Goal: Task Accomplishment & Management: Manage account settings

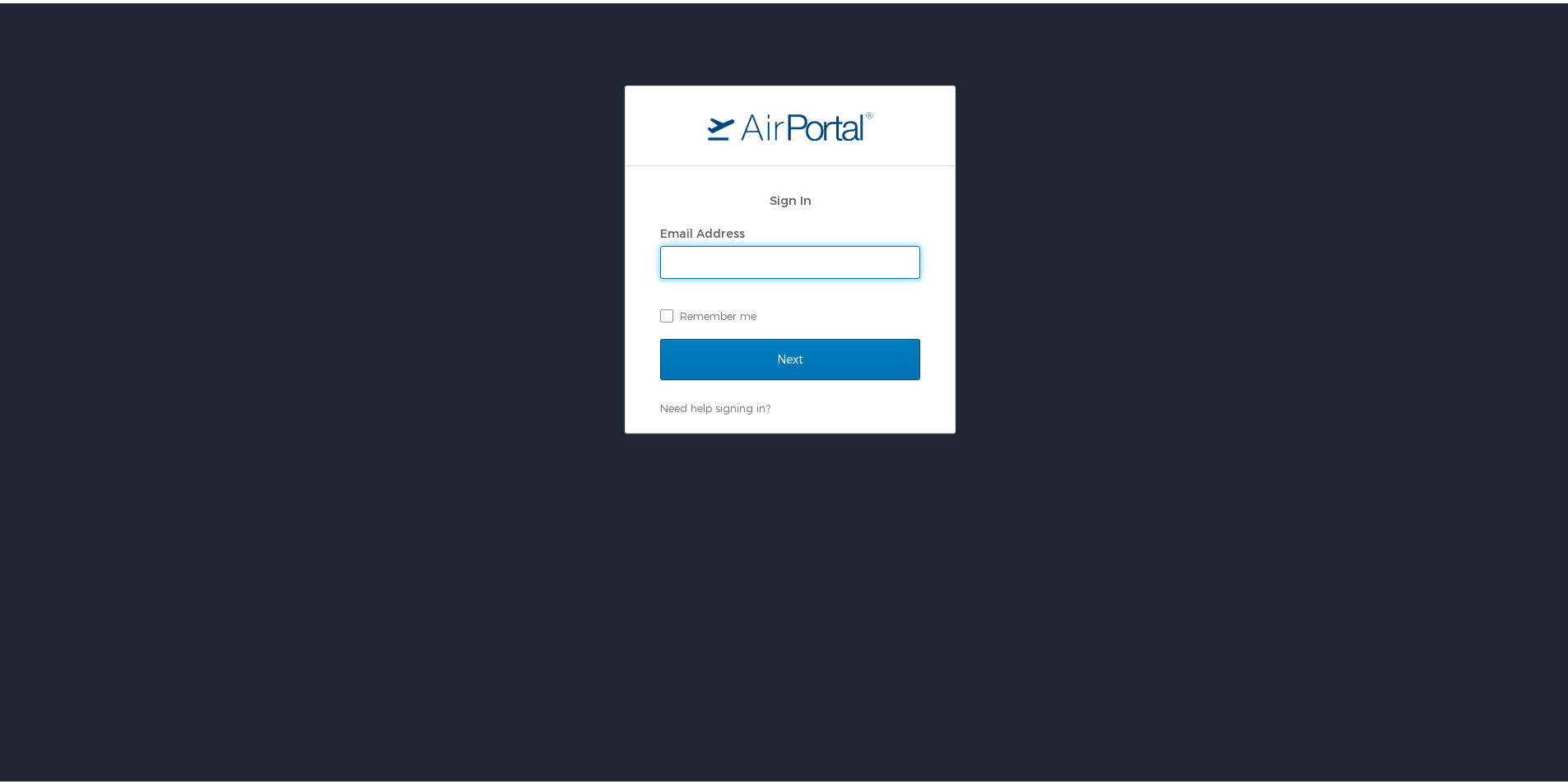
type input "bernetta.sims@la.gov"
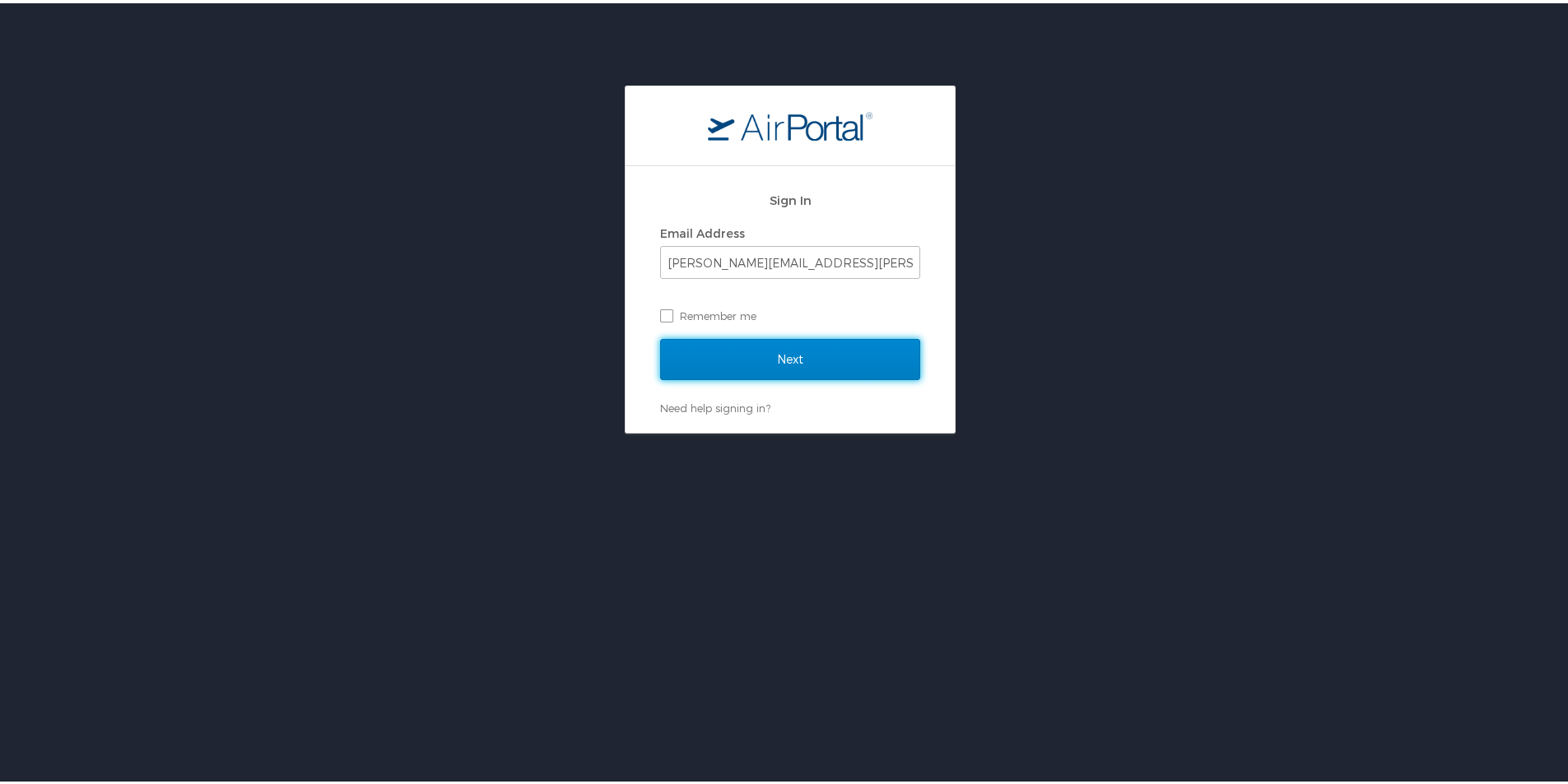
click at [804, 349] on input "Next" at bounding box center [790, 357] width 260 height 41
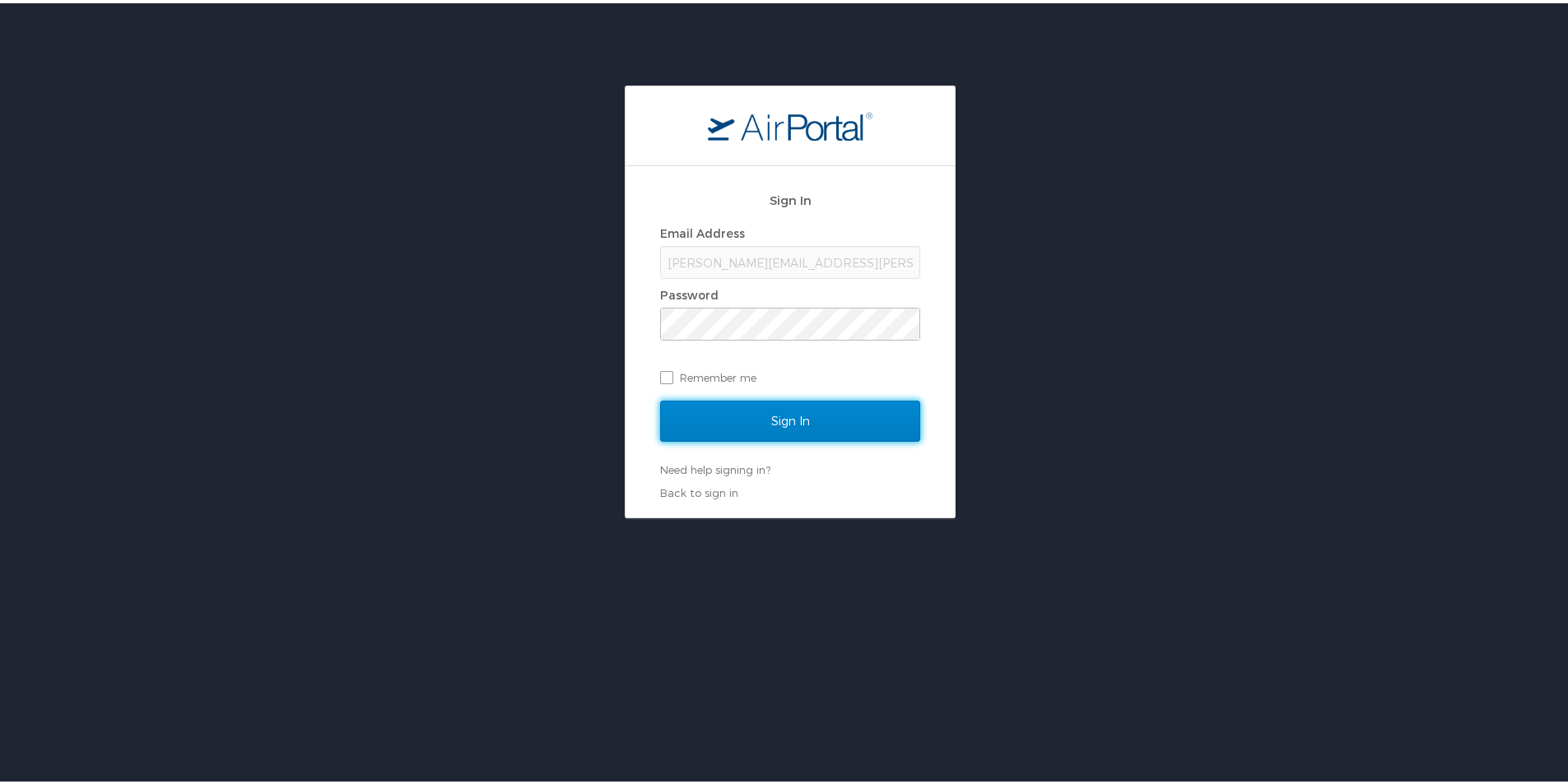
click at [756, 424] on input "Sign In" at bounding box center [790, 418] width 260 height 41
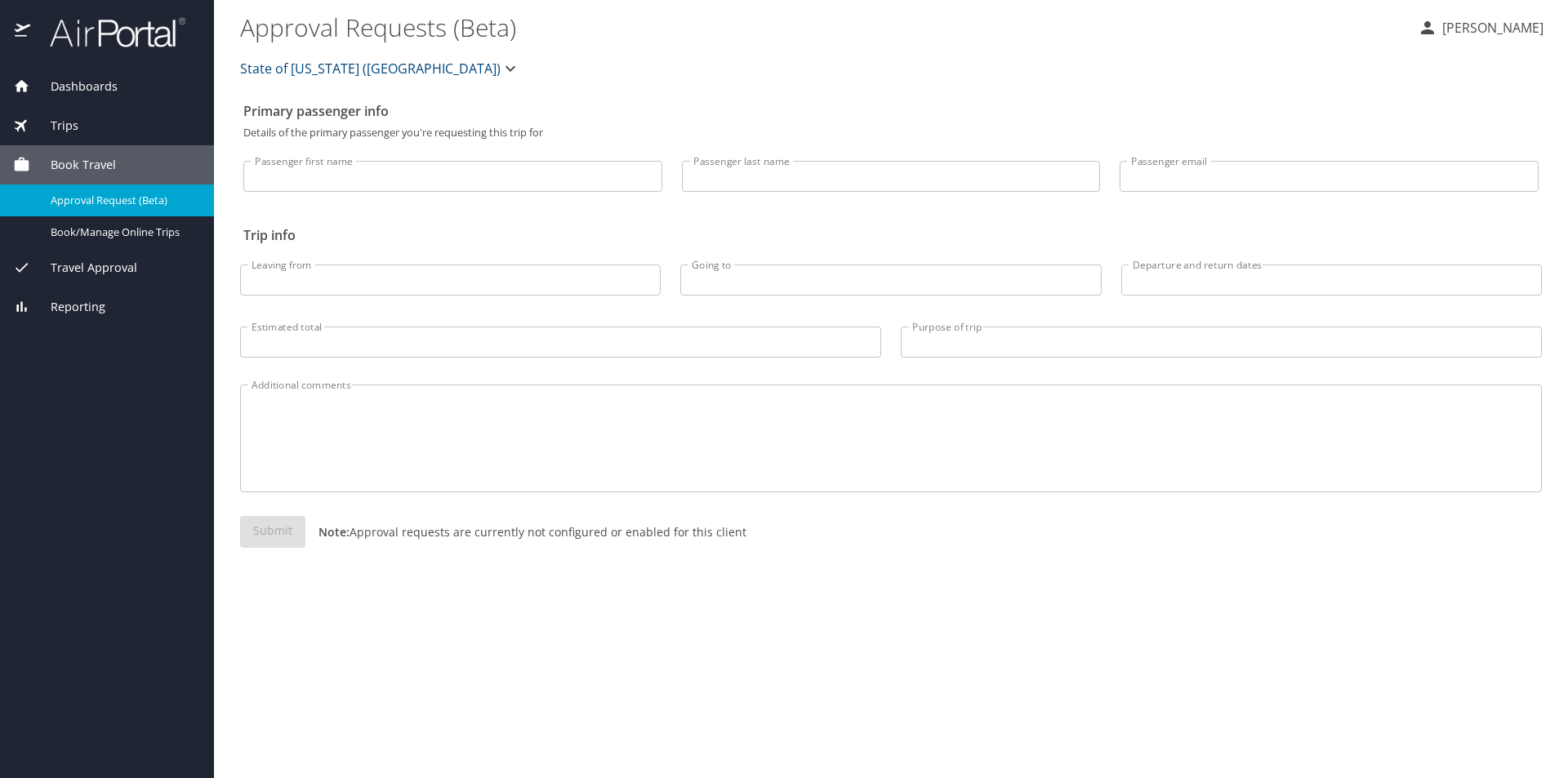
click at [115, 271] on span "Travel Approval" at bounding box center [84, 267] width 107 height 18
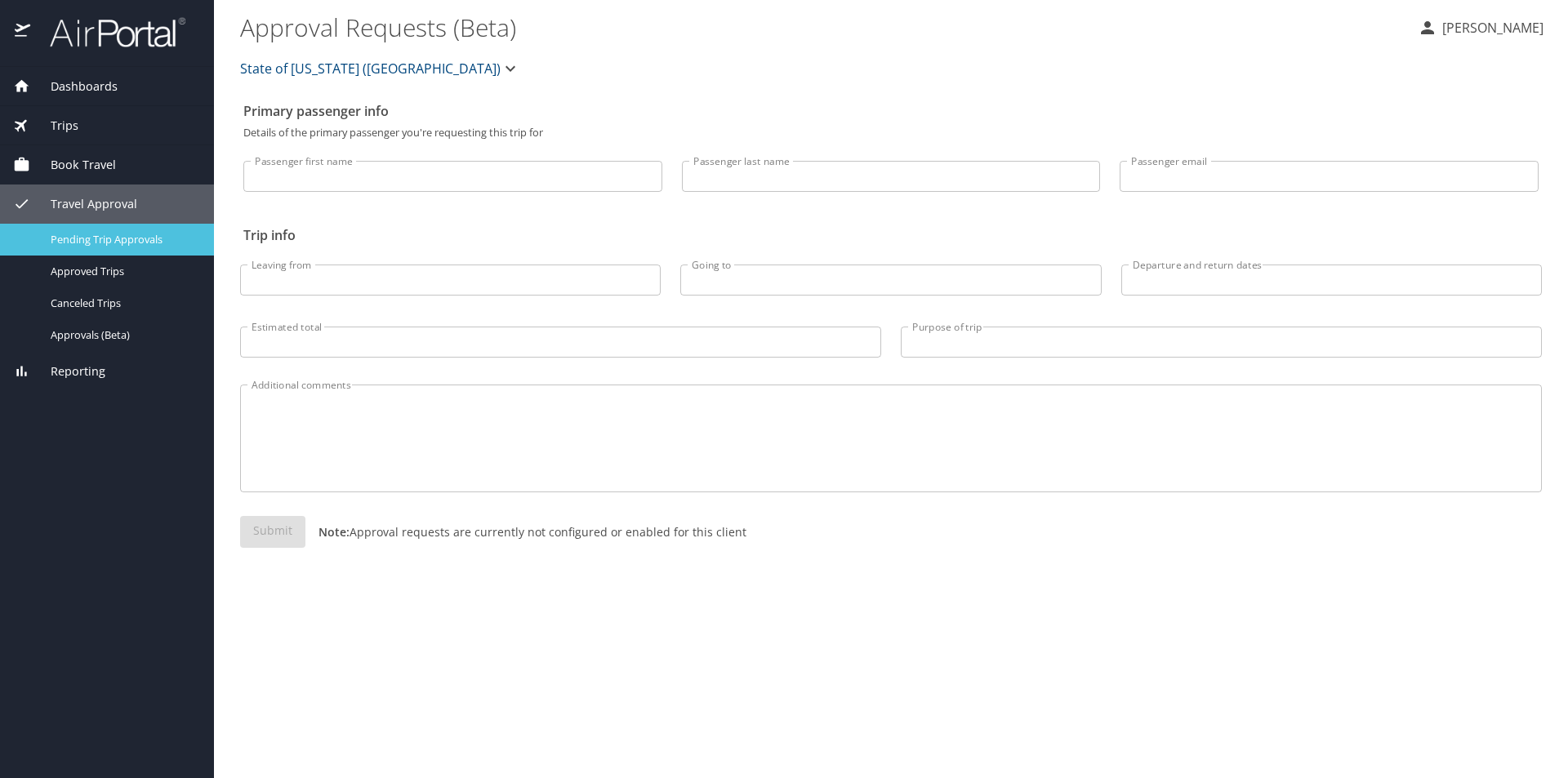
click at [118, 239] on span "Pending Trip Approvals" at bounding box center [123, 239] width 144 height 16
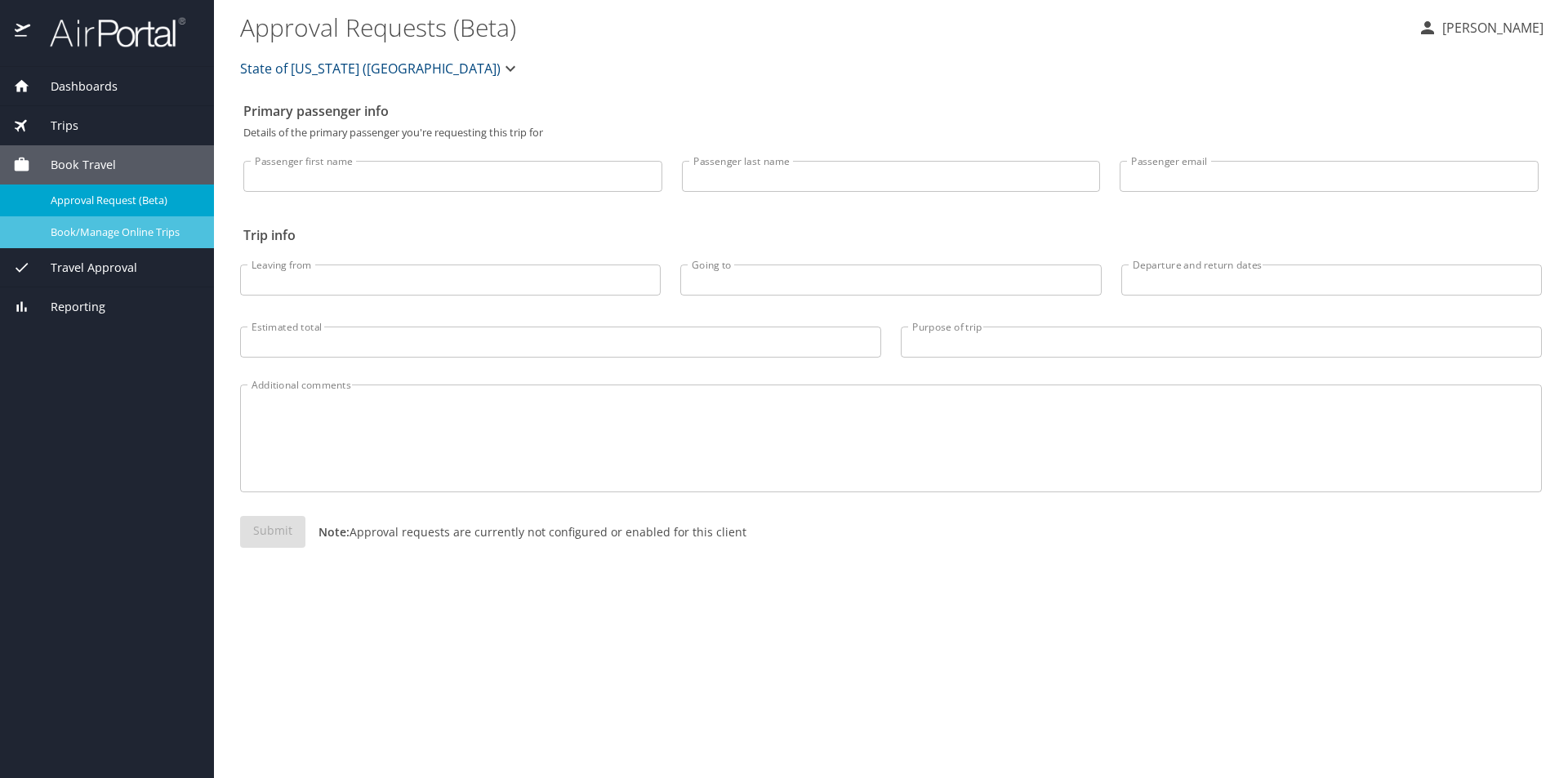
click at [132, 234] on span "Book/Manage Online Trips" at bounding box center [123, 232] width 144 height 16
click at [62, 128] on span "Trips" at bounding box center [55, 125] width 48 height 18
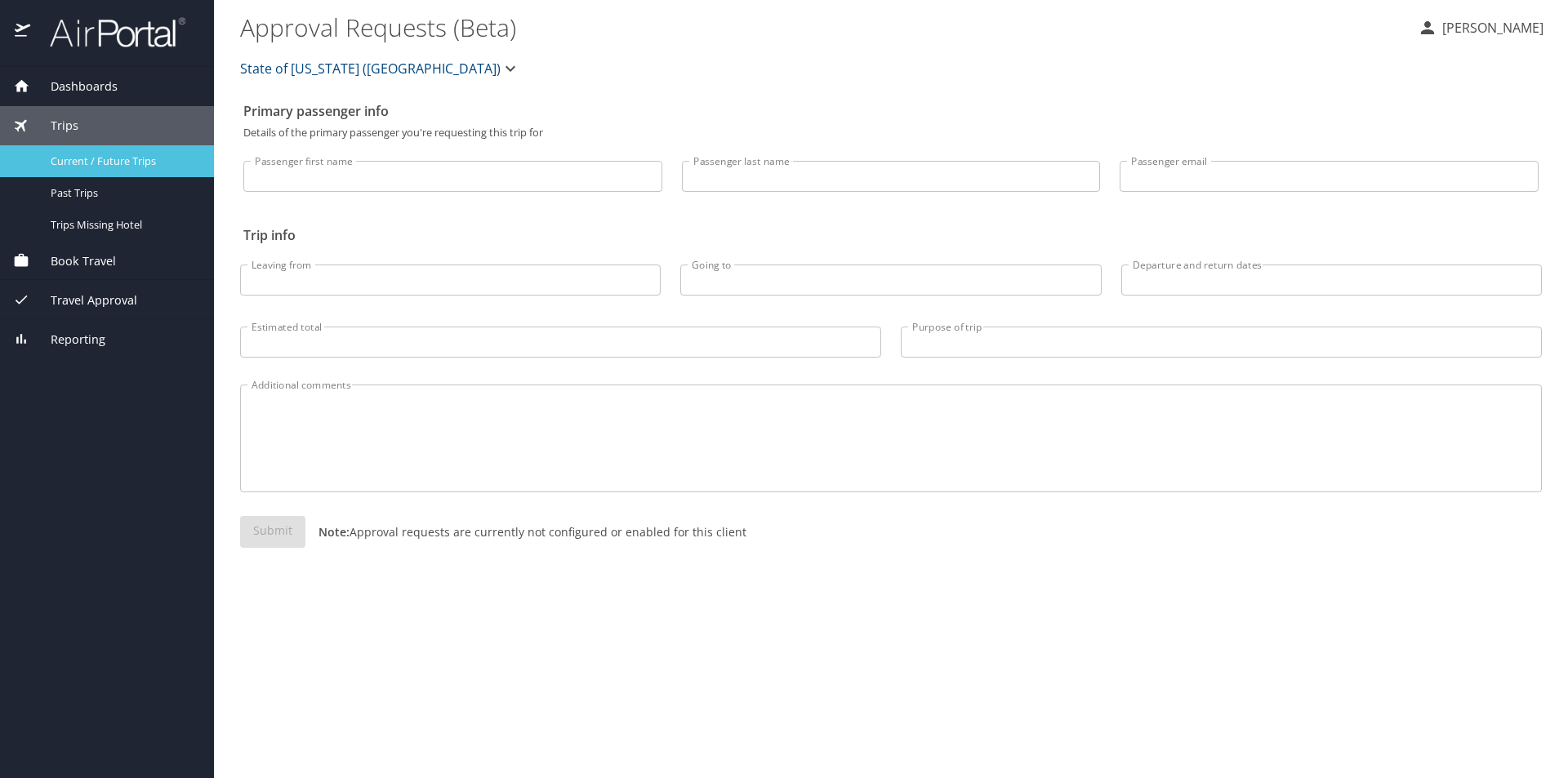
click at [81, 160] on span "Current / Future Trips" at bounding box center [123, 161] width 144 height 16
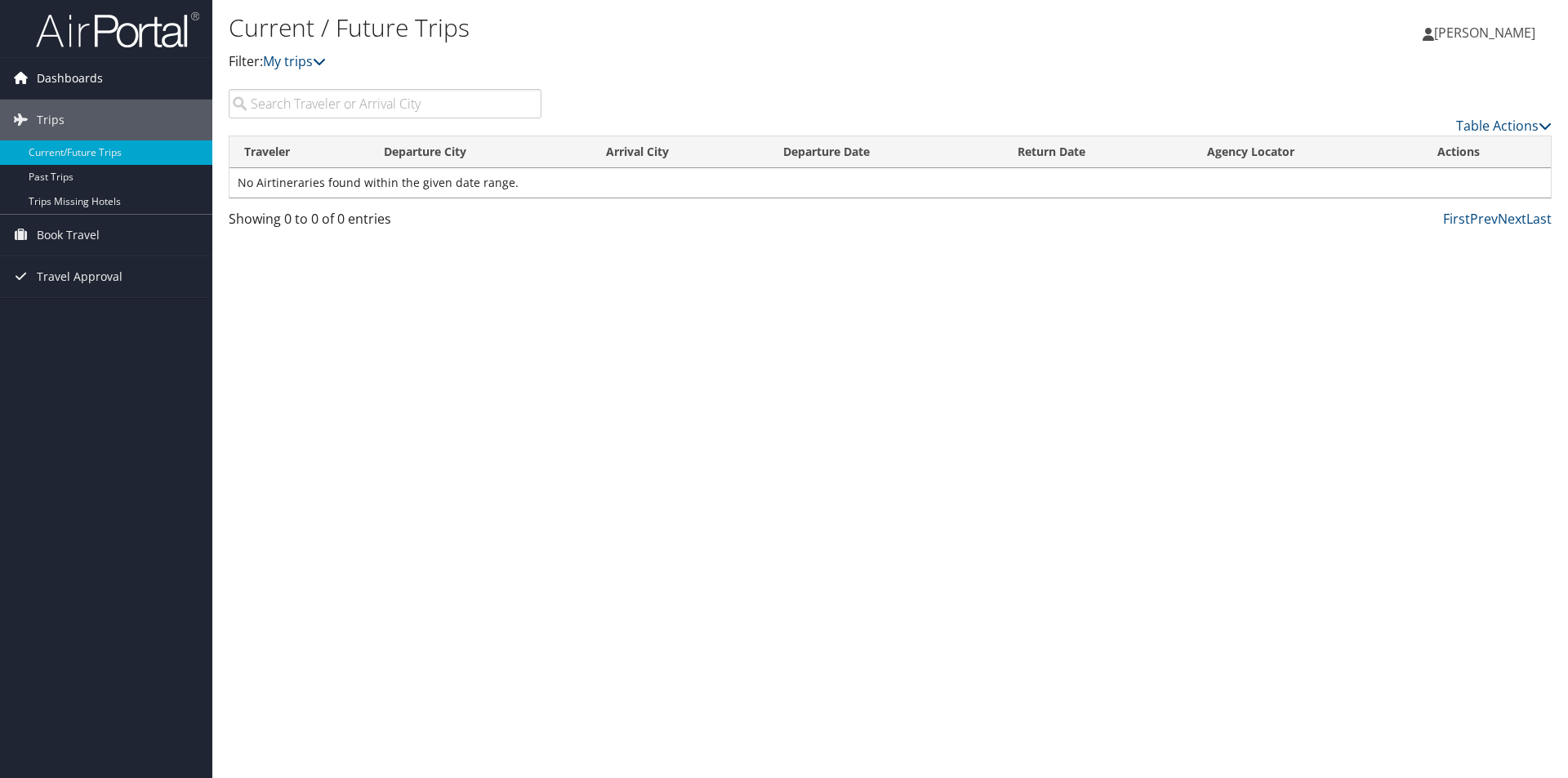
click at [54, 79] on span "Dashboards" at bounding box center [70, 79] width 67 height 41
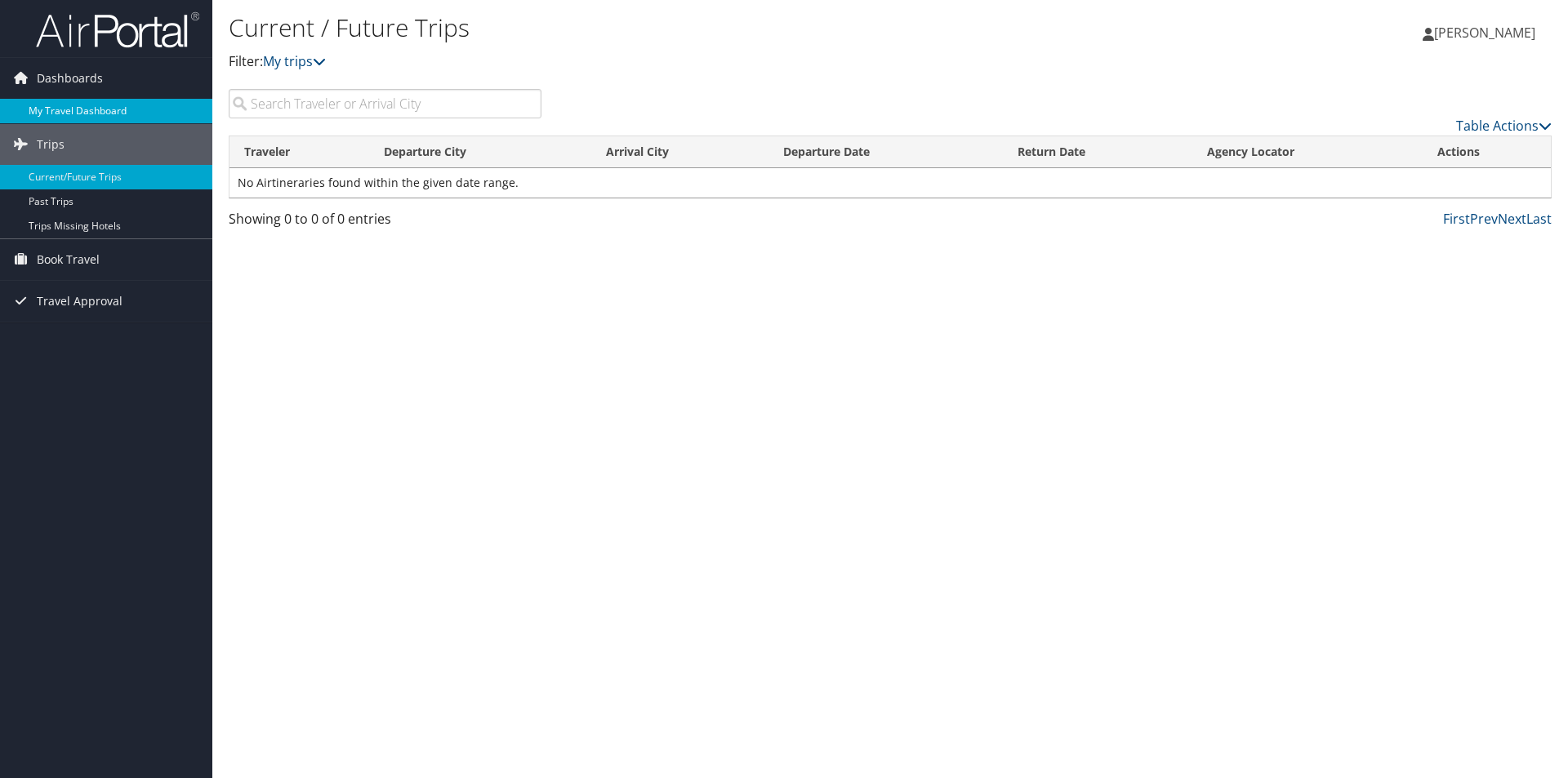
click at [50, 106] on link "My Travel Dashboard" at bounding box center [106, 111] width 213 height 25
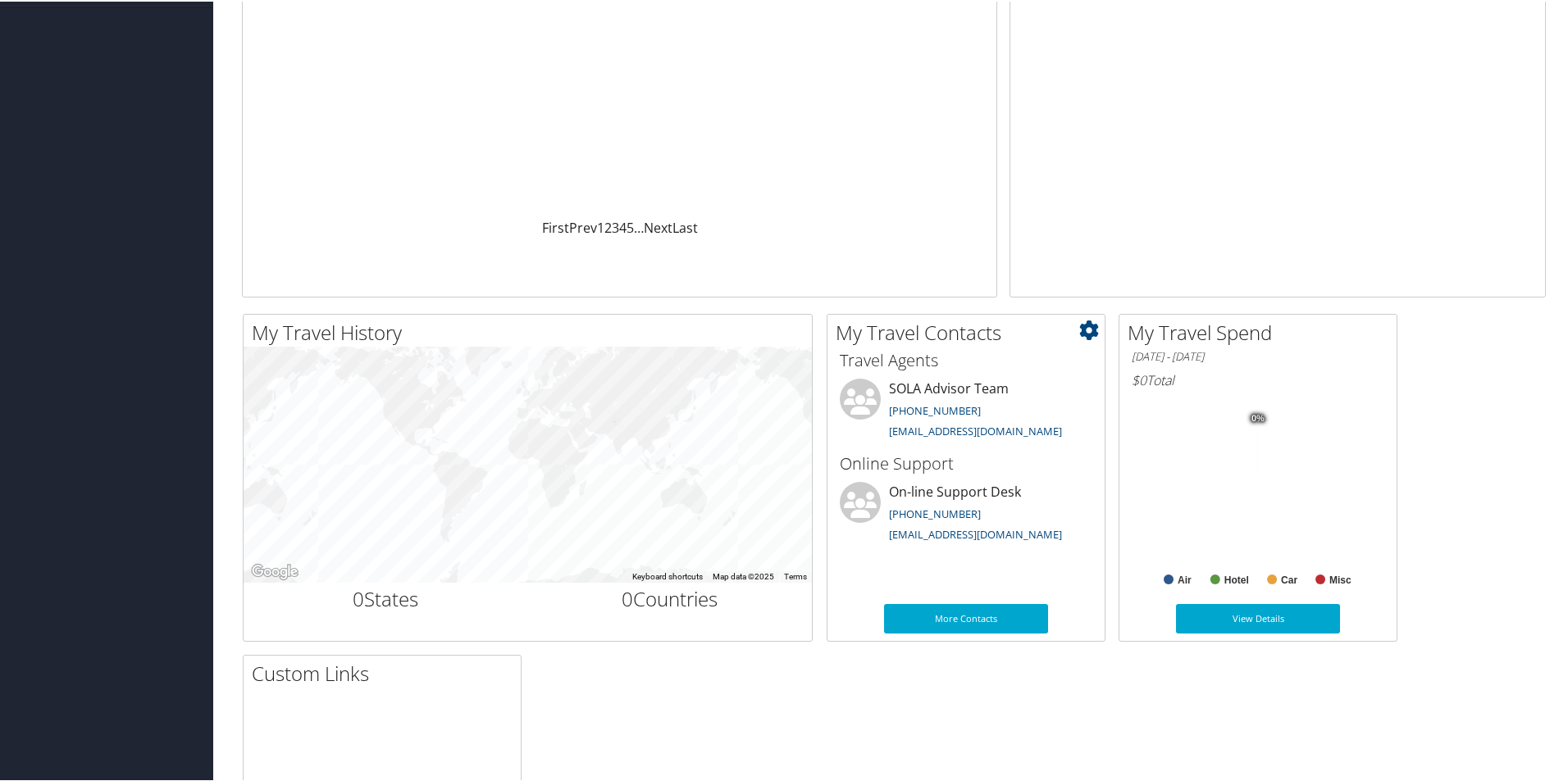
scroll to position [246, 0]
click at [971, 612] on link "More Contacts" at bounding box center [966, 617] width 164 height 30
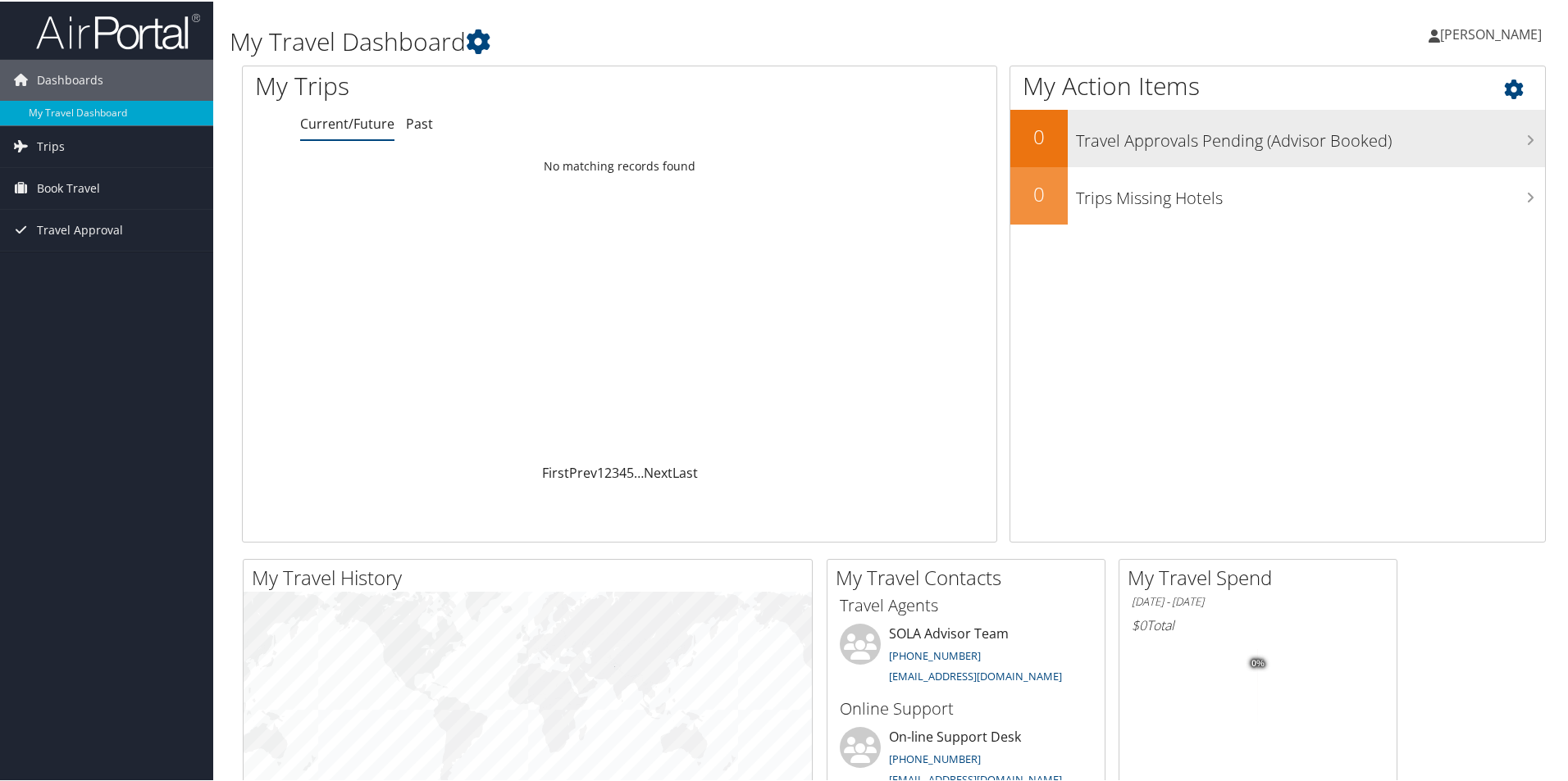
click at [1165, 135] on h3 "Travel Approvals Pending (Advisor Booked)" at bounding box center [1309, 135] width 469 height 32
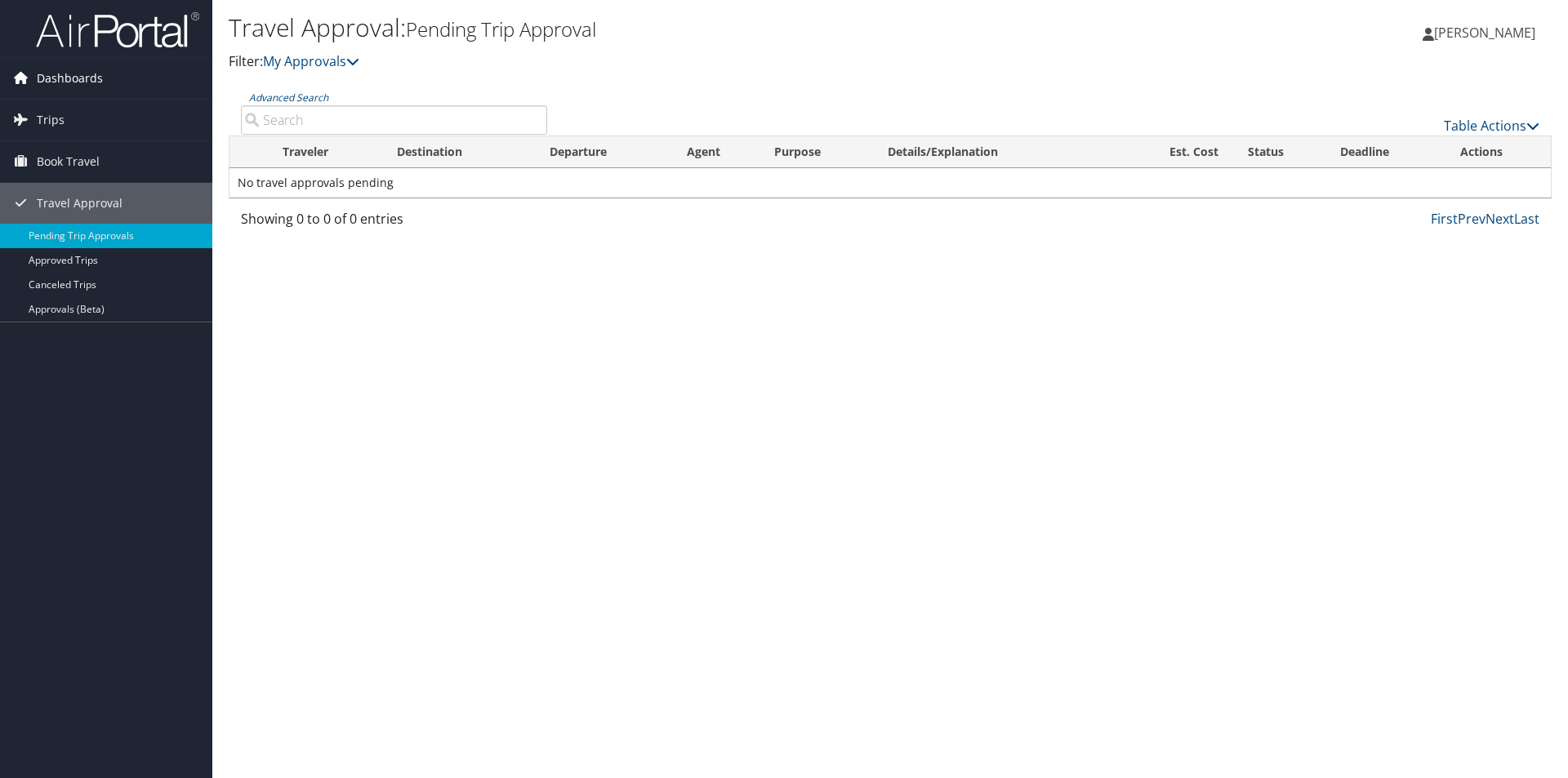
click at [81, 74] on span "Dashboards" at bounding box center [70, 79] width 67 height 41
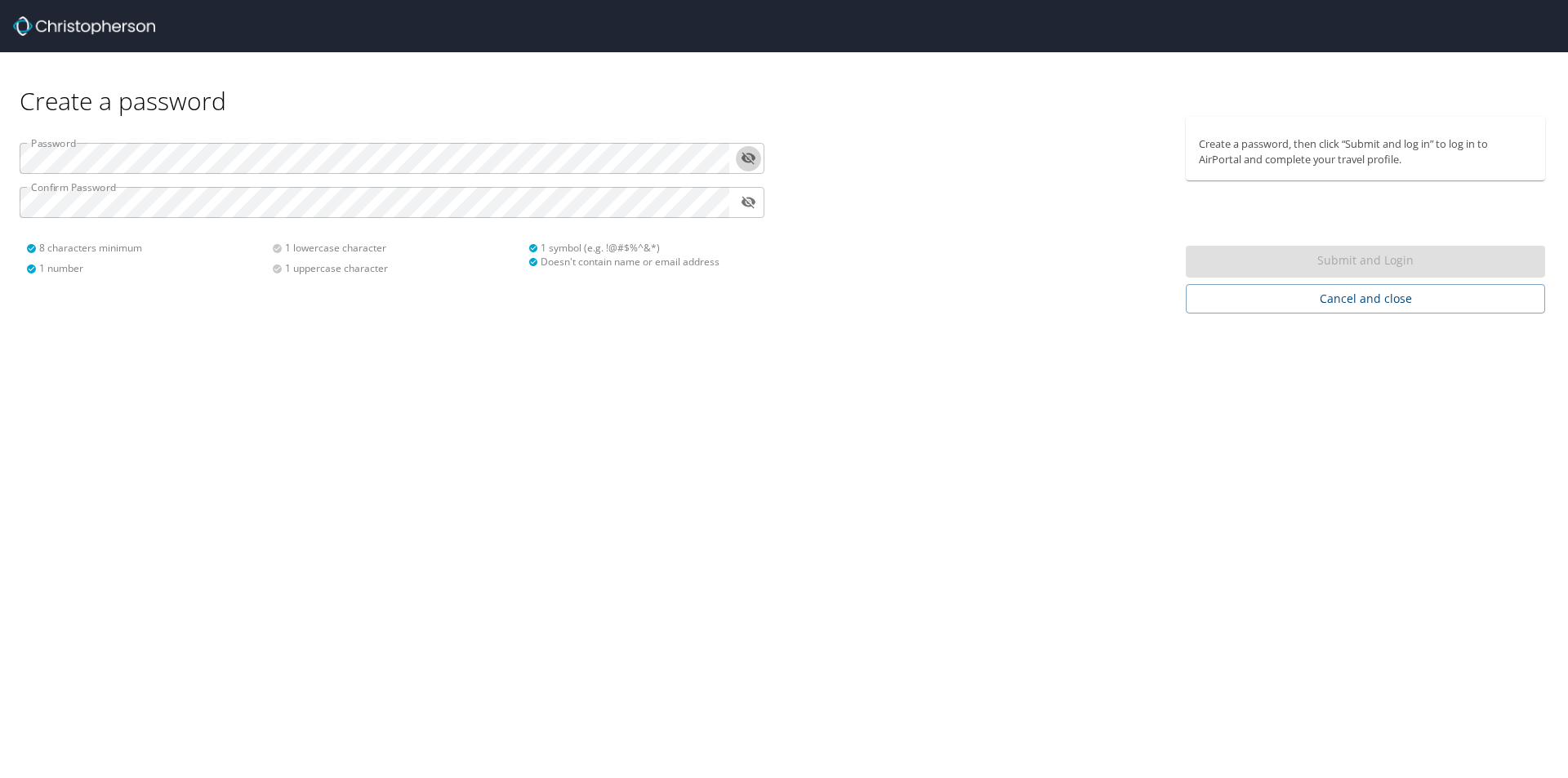
click at [747, 154] on icon "toggle password visibility" at bounding box center [748, 158] width 15 height 12
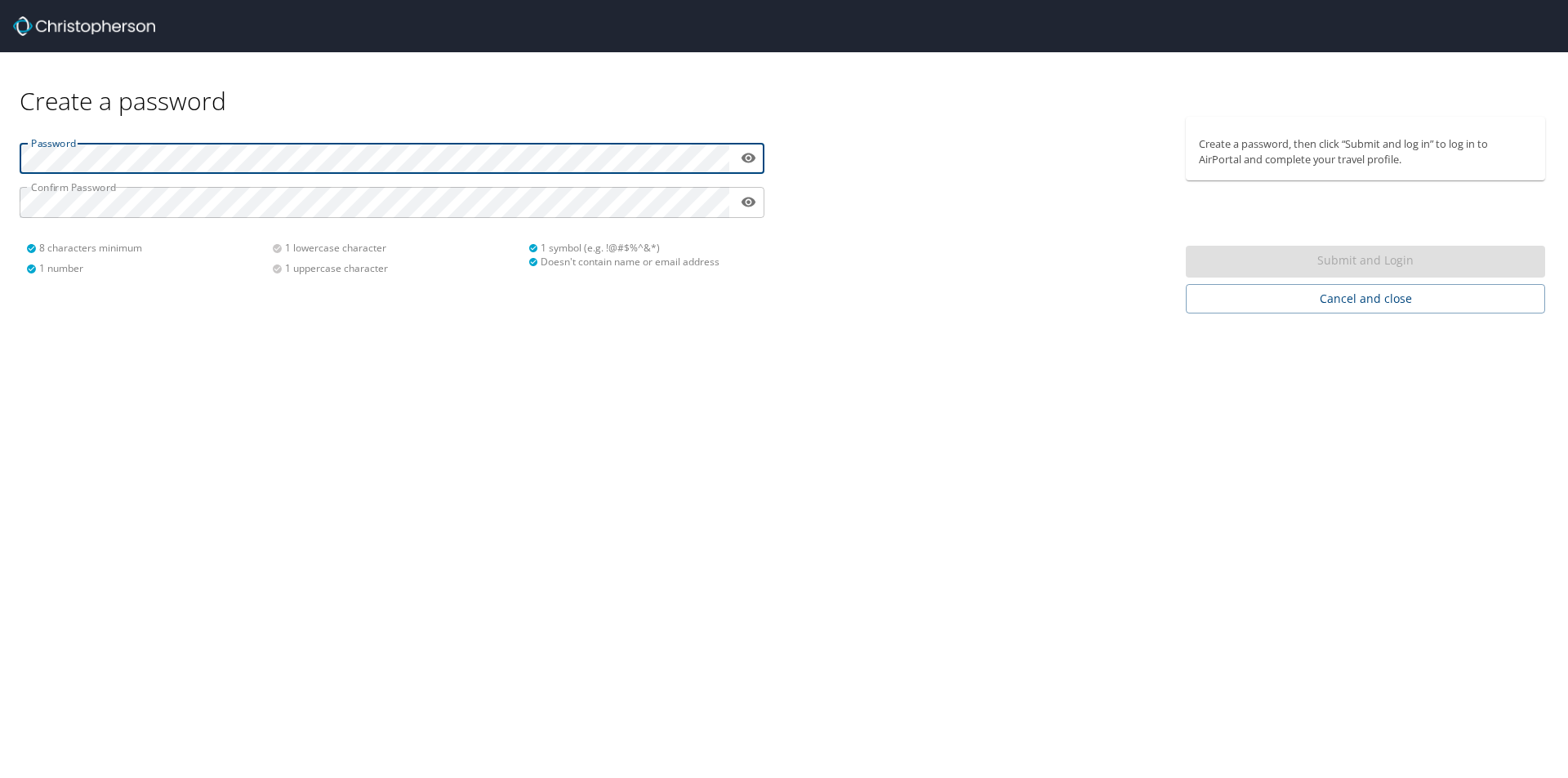
click at [0, 140] on div "Password ​ Confirm Password ​ 8 characters minimum 1 number 1 lowercase charact…" at bounding box center [392, 214] width 784 height 197
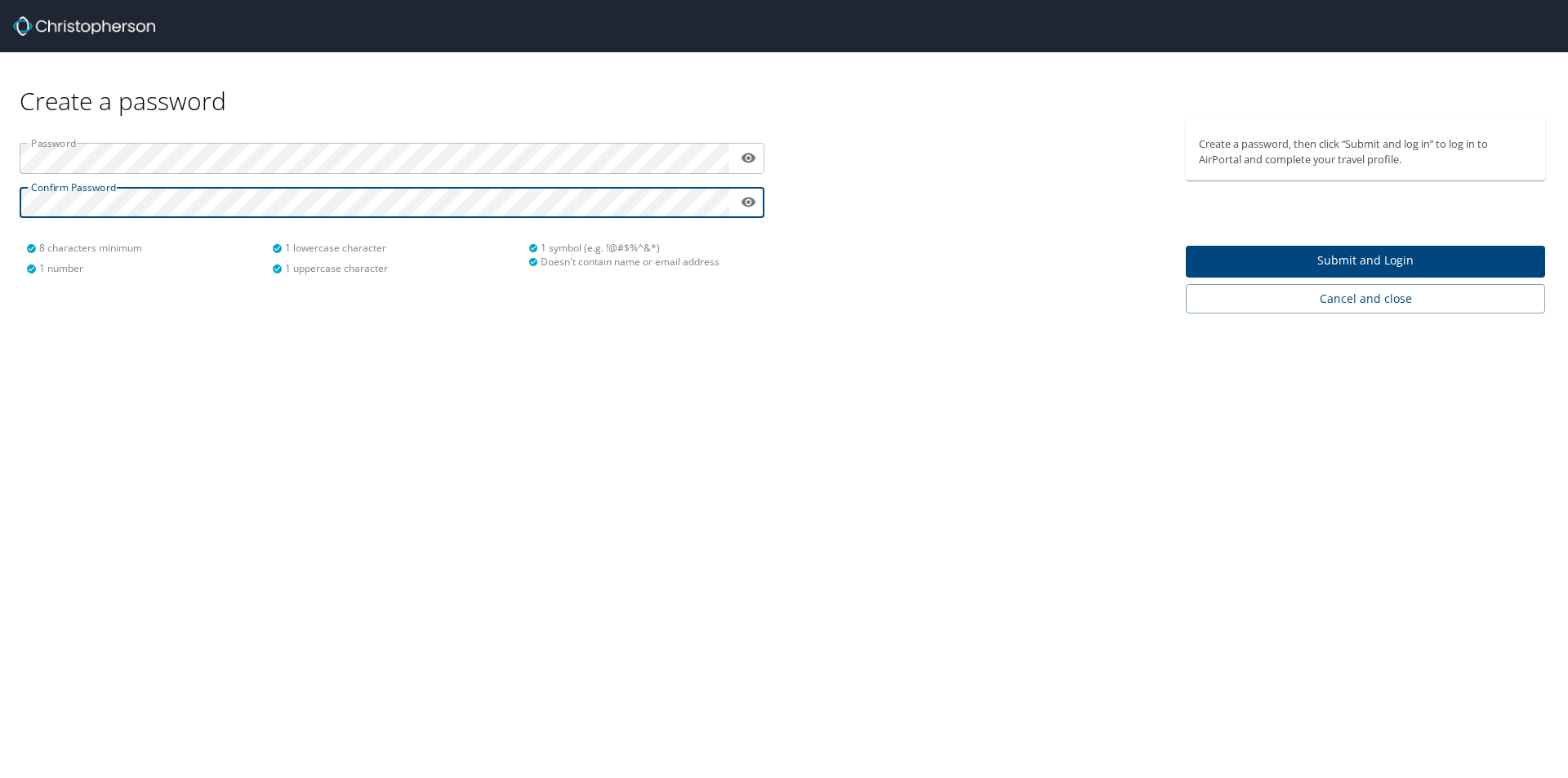
click at [1337, 257] on span "Submit and Login" at bounding box center [1365, 261] width 334 height 20
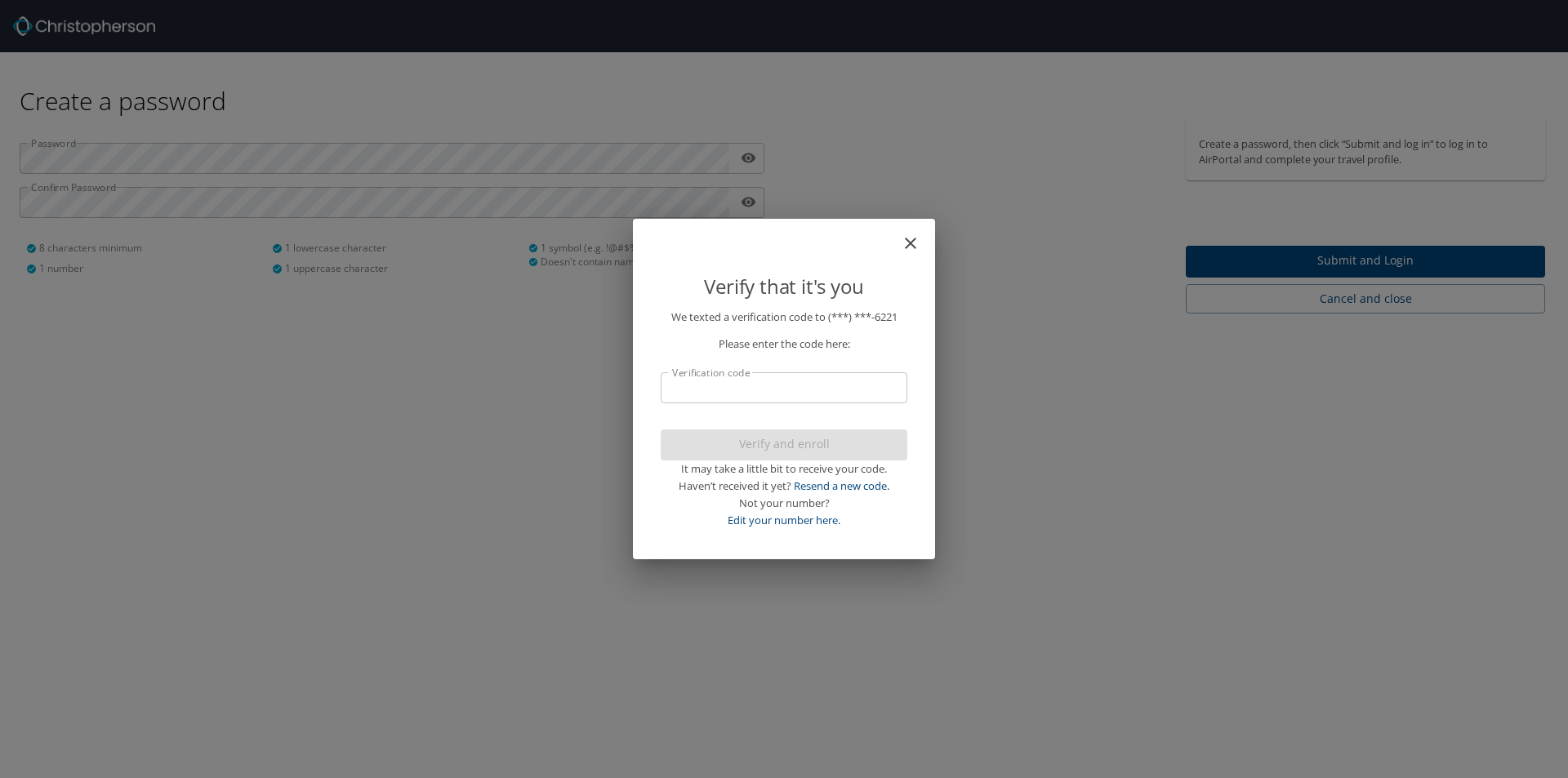
click at [800, 393] on input "Verification code" at bounding box center [784, 388] width 247 height 31
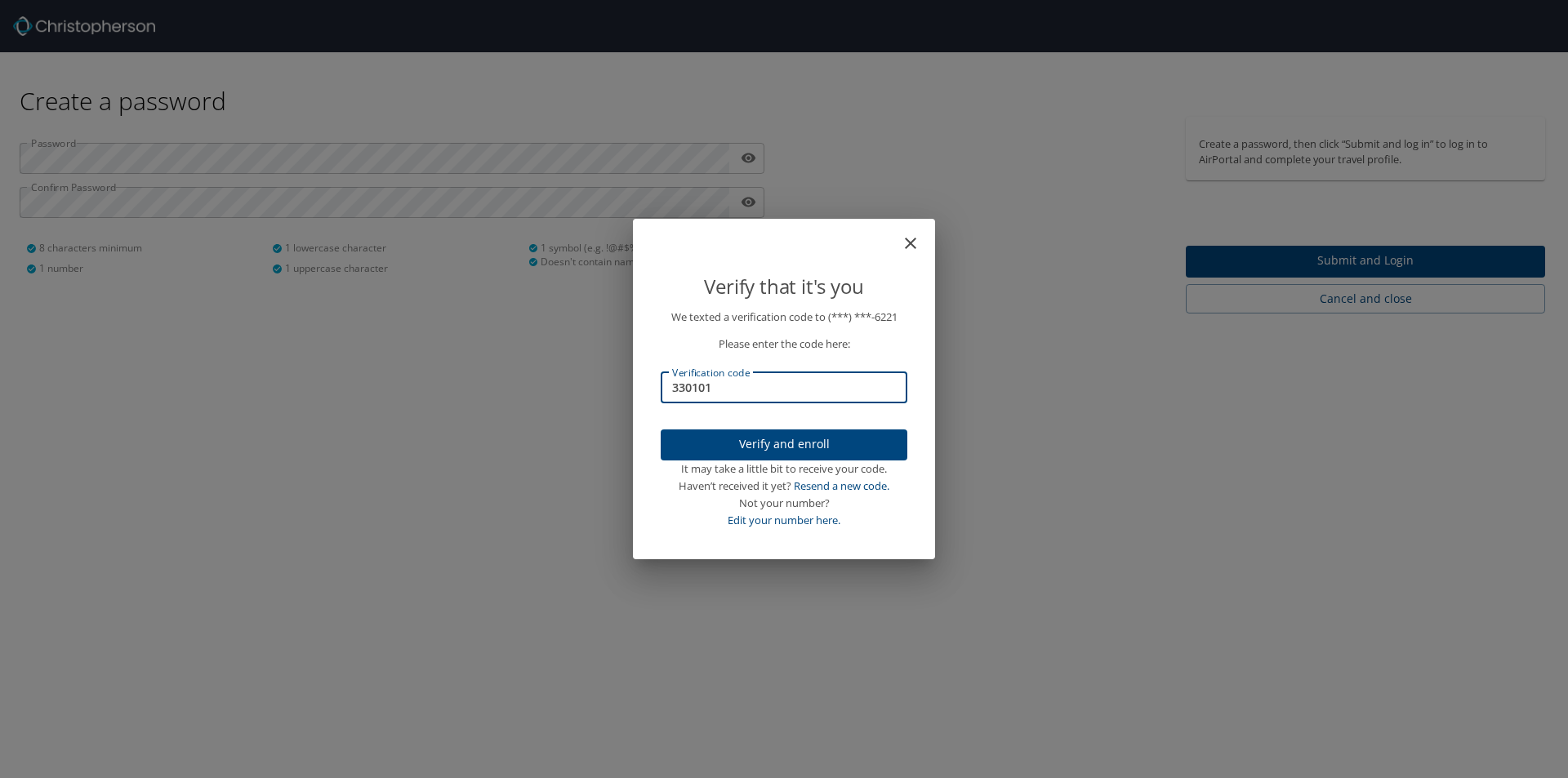
type input "330101"
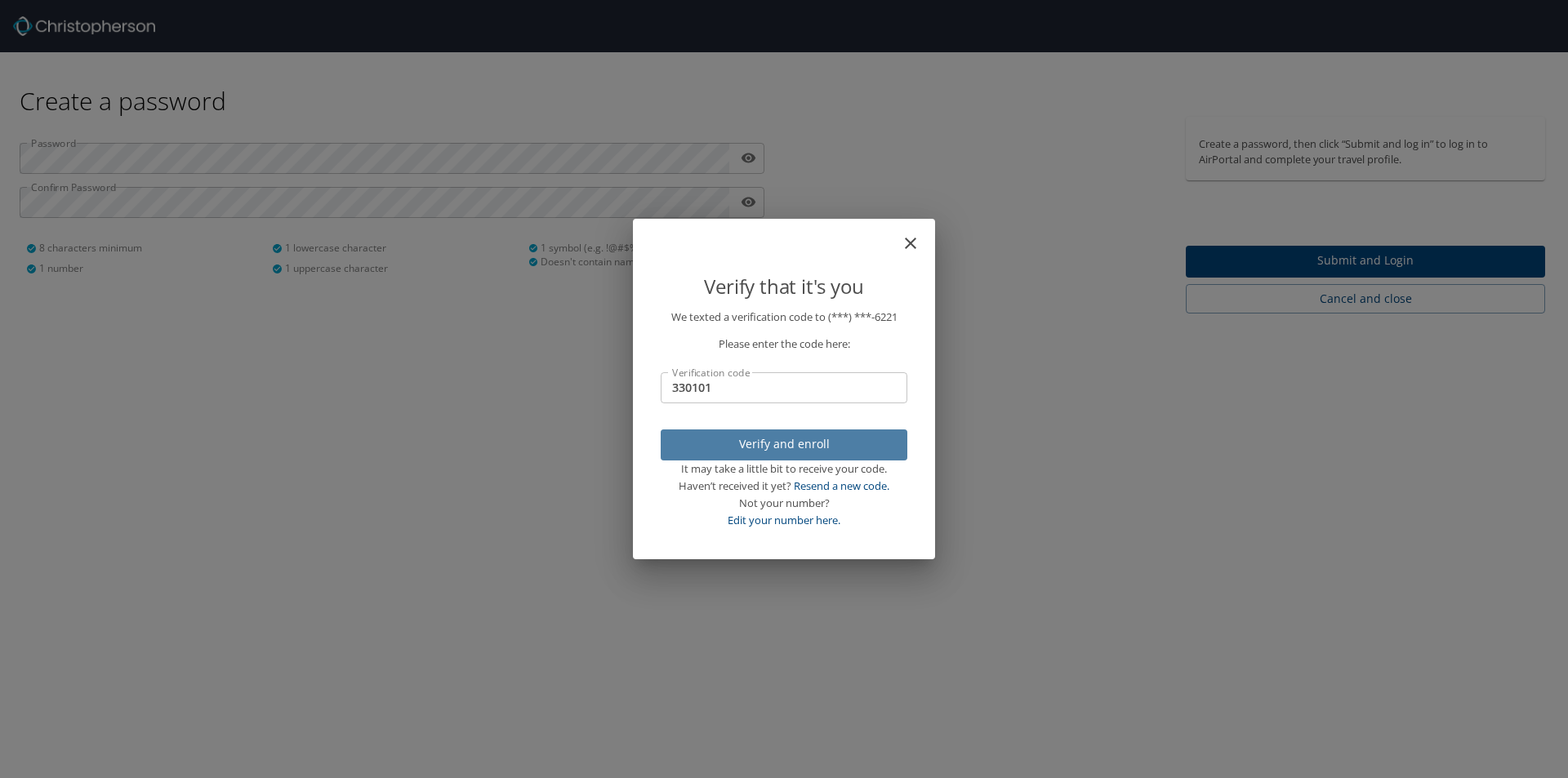
click at [811, 439] on span "Verify and enroll" at bounding box center [784, 444] width 221 height 20
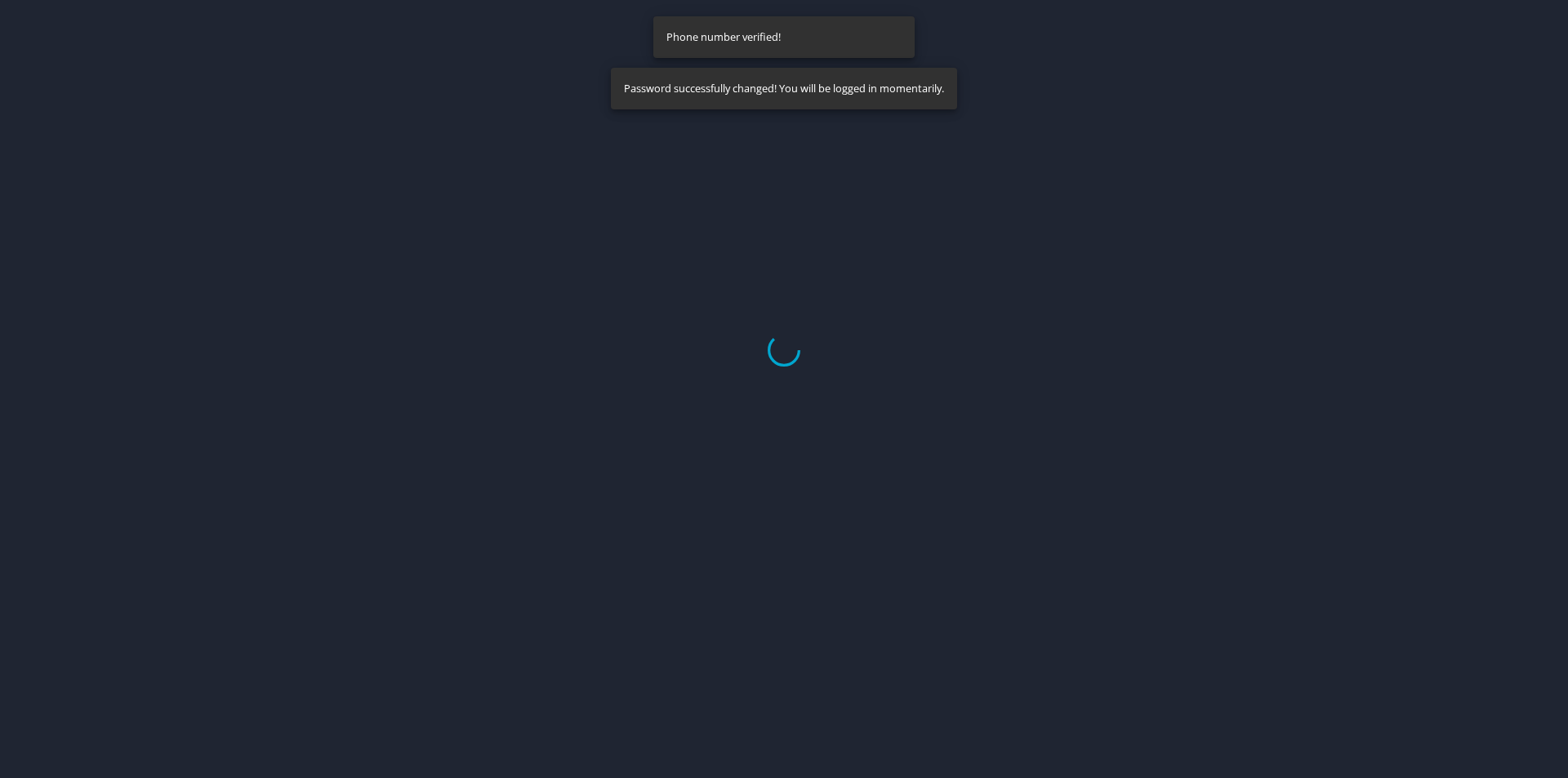
select select "US"
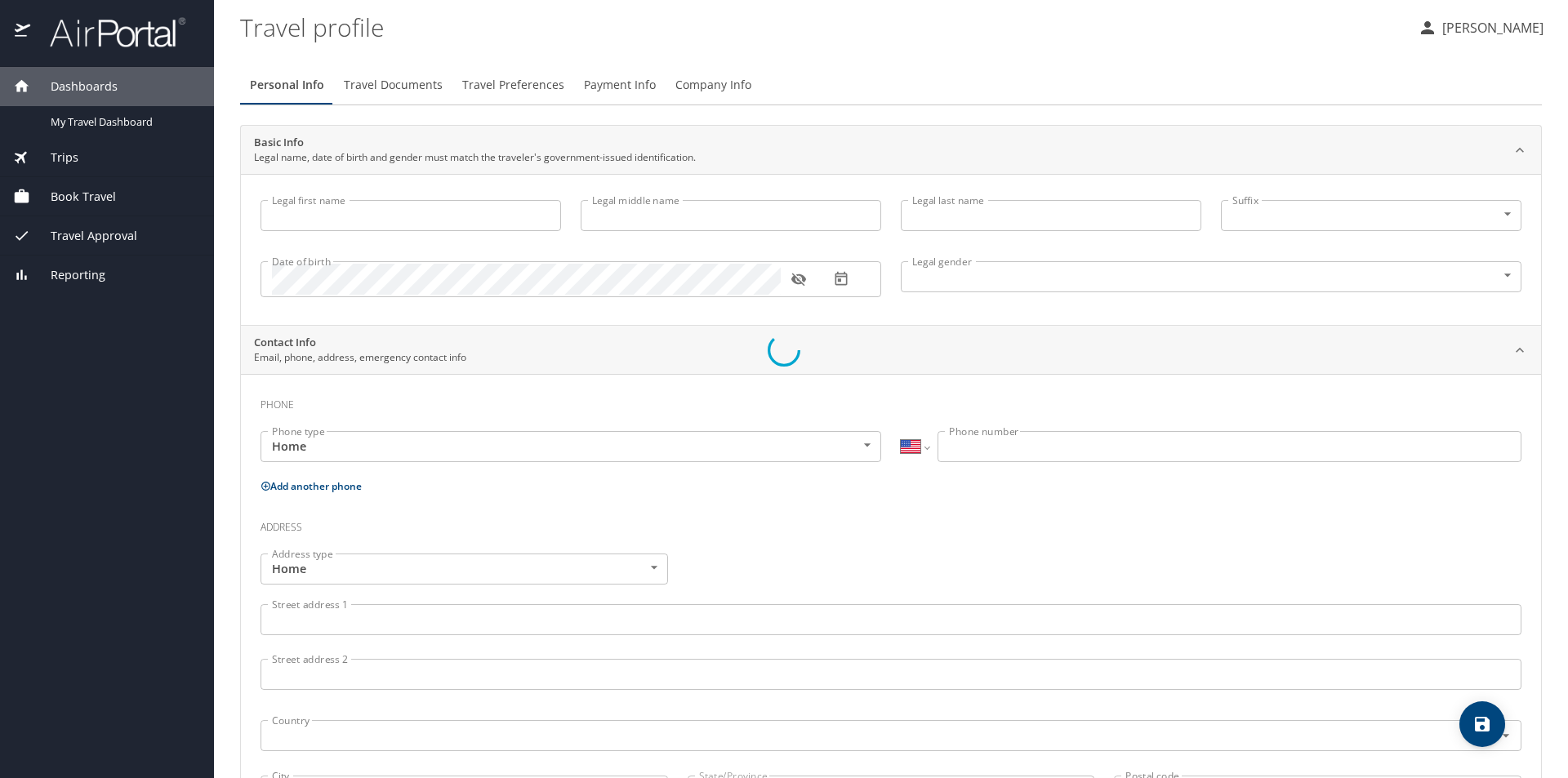
type input "[PERSON_NAME]"
type input "[DEMOGRAPHIC_DATA]"
type input "[PERSON_NAME]"
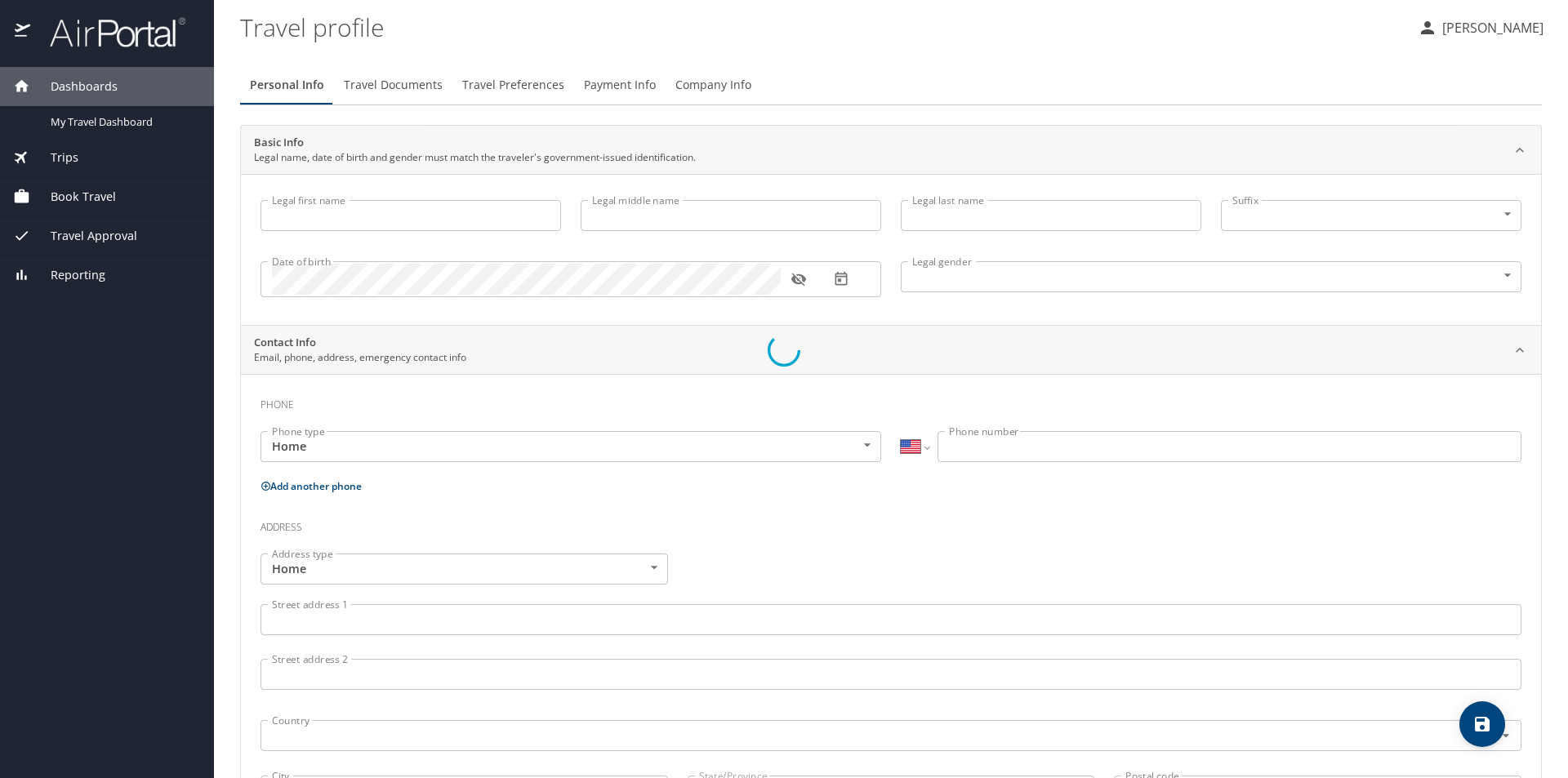
type input "[PHONE_NUMBER]"
type input "[EMAIL_ADDRESS][DOMAIN_NAME]"
select select "US"
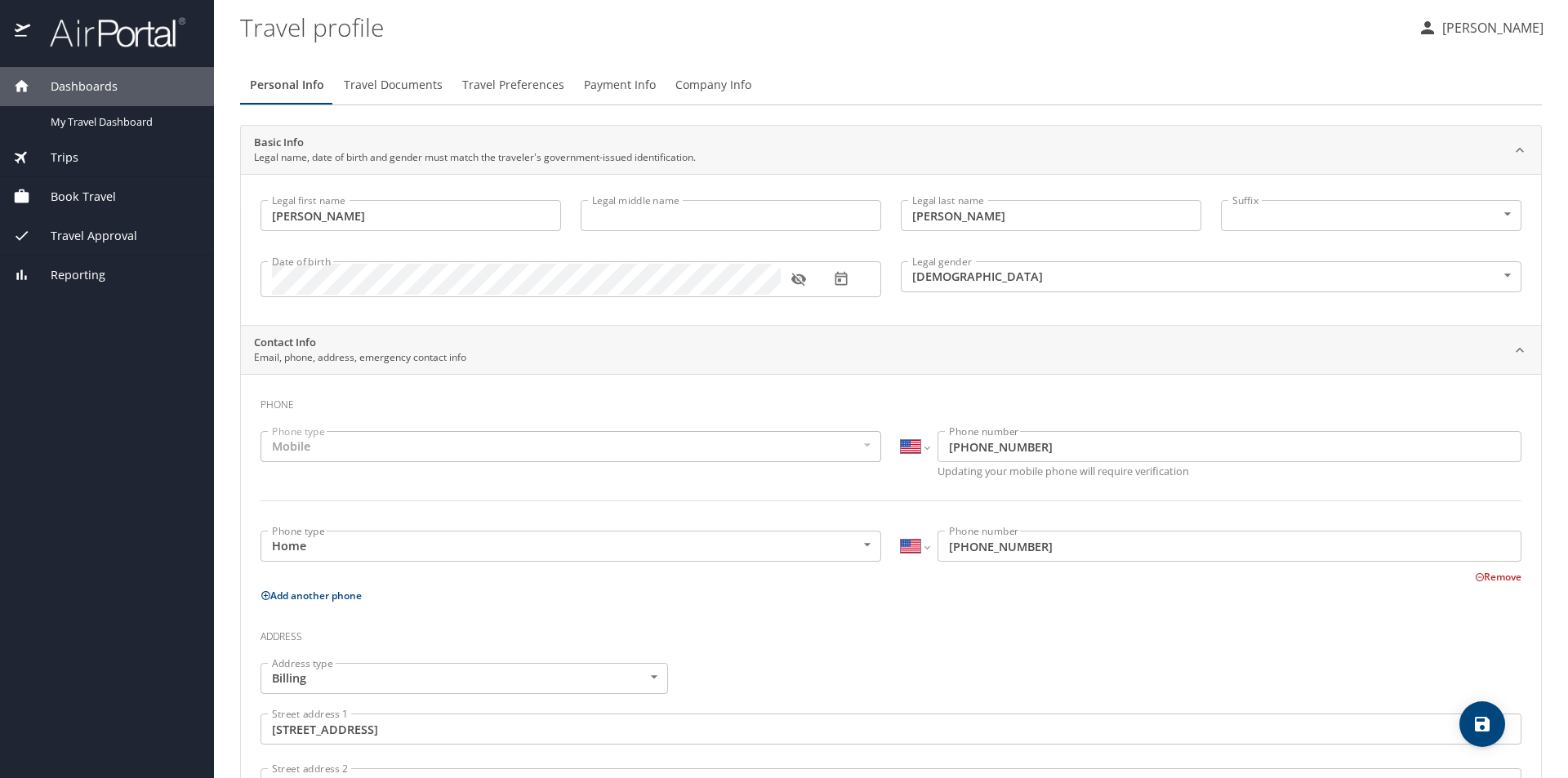
click at [868, 322] on div "Legal first name [PERSON_NAME] Legal first name Legal middle name Legal middle …" at bounding box center [891, 249] width 1300 height 151
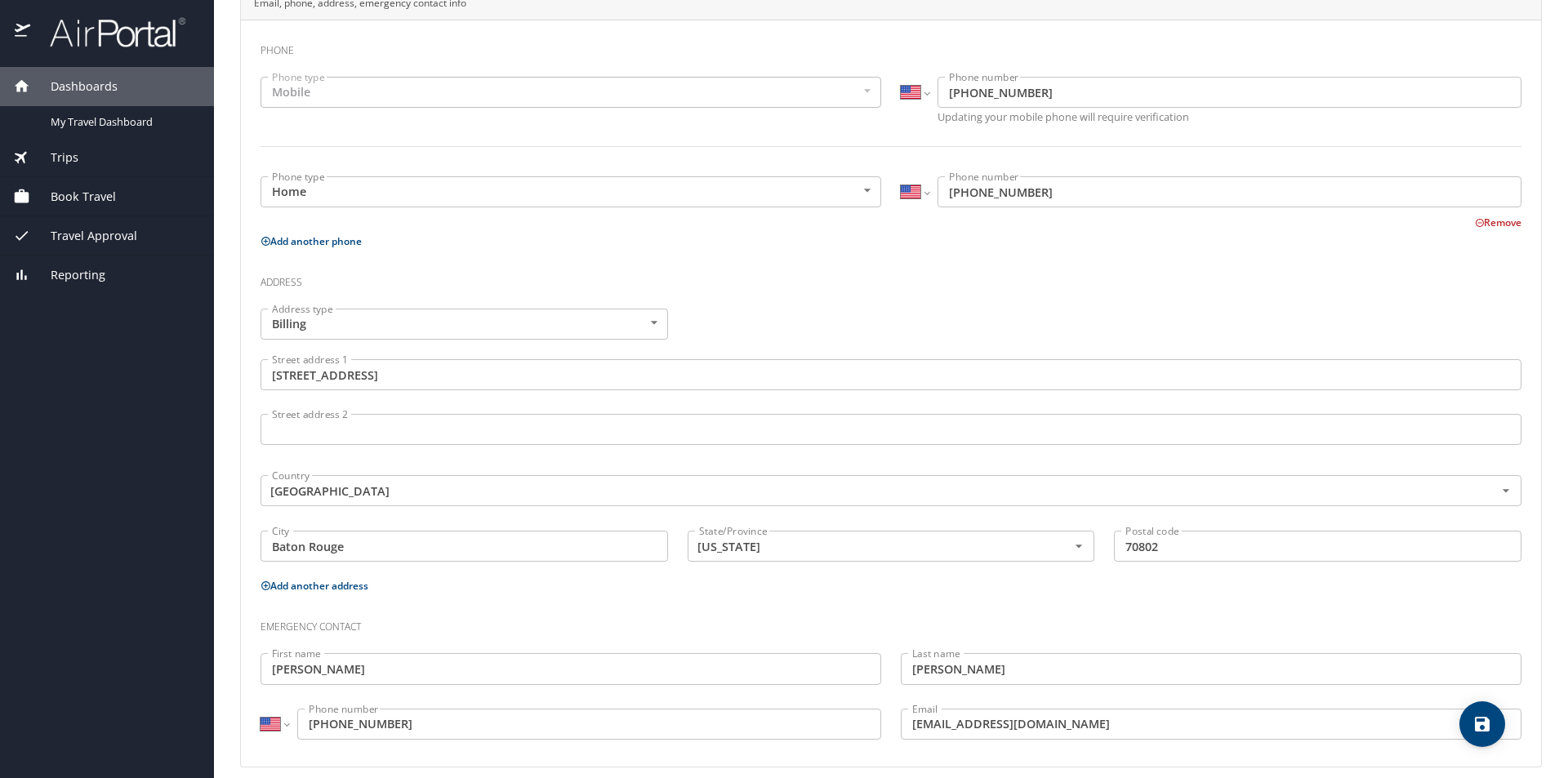
scroll to position [370, 0]
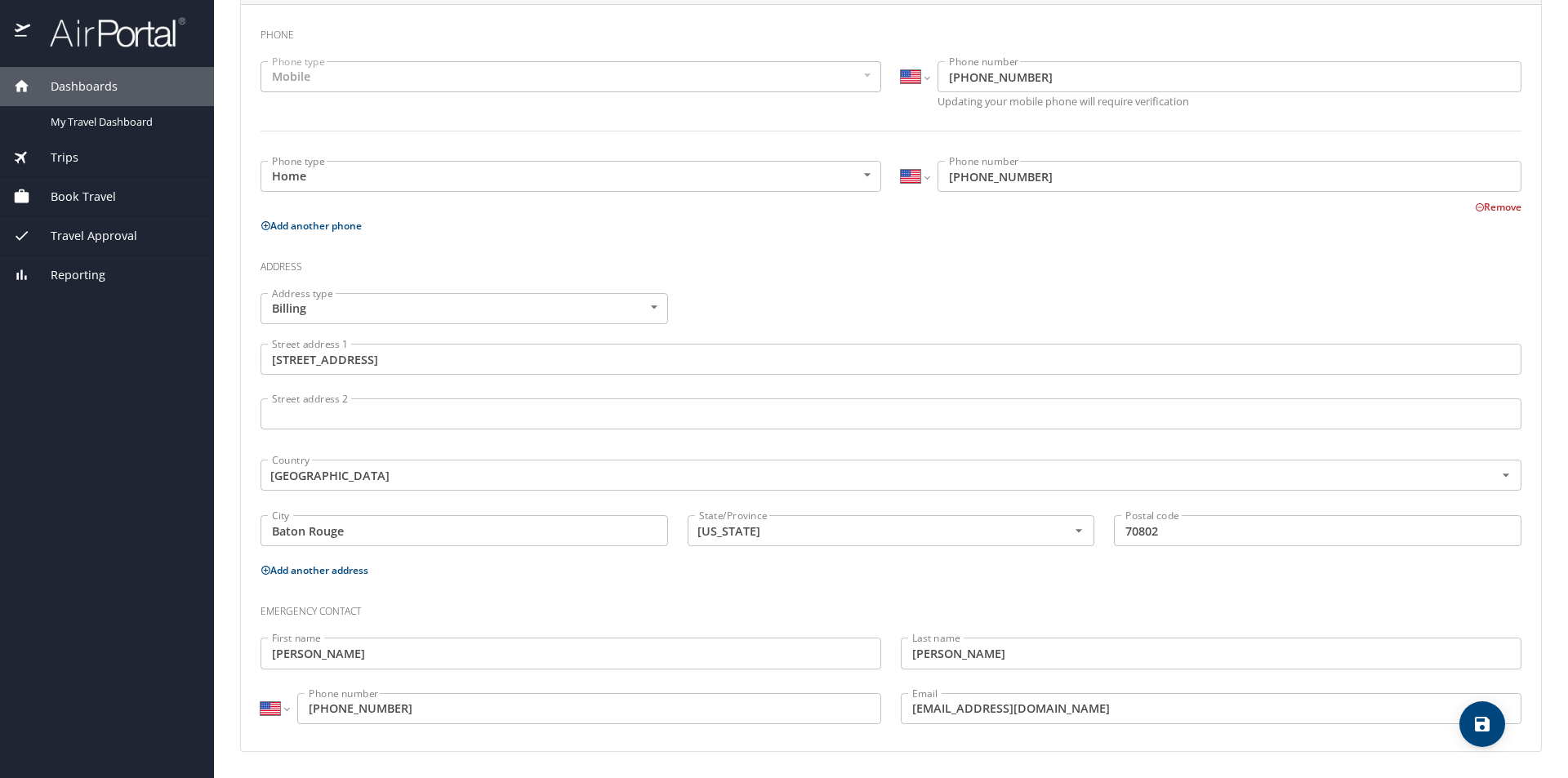
click at [1478, 725] on icon "save" at bounding box center [1482, 724] width 15 height 15
select select "US"
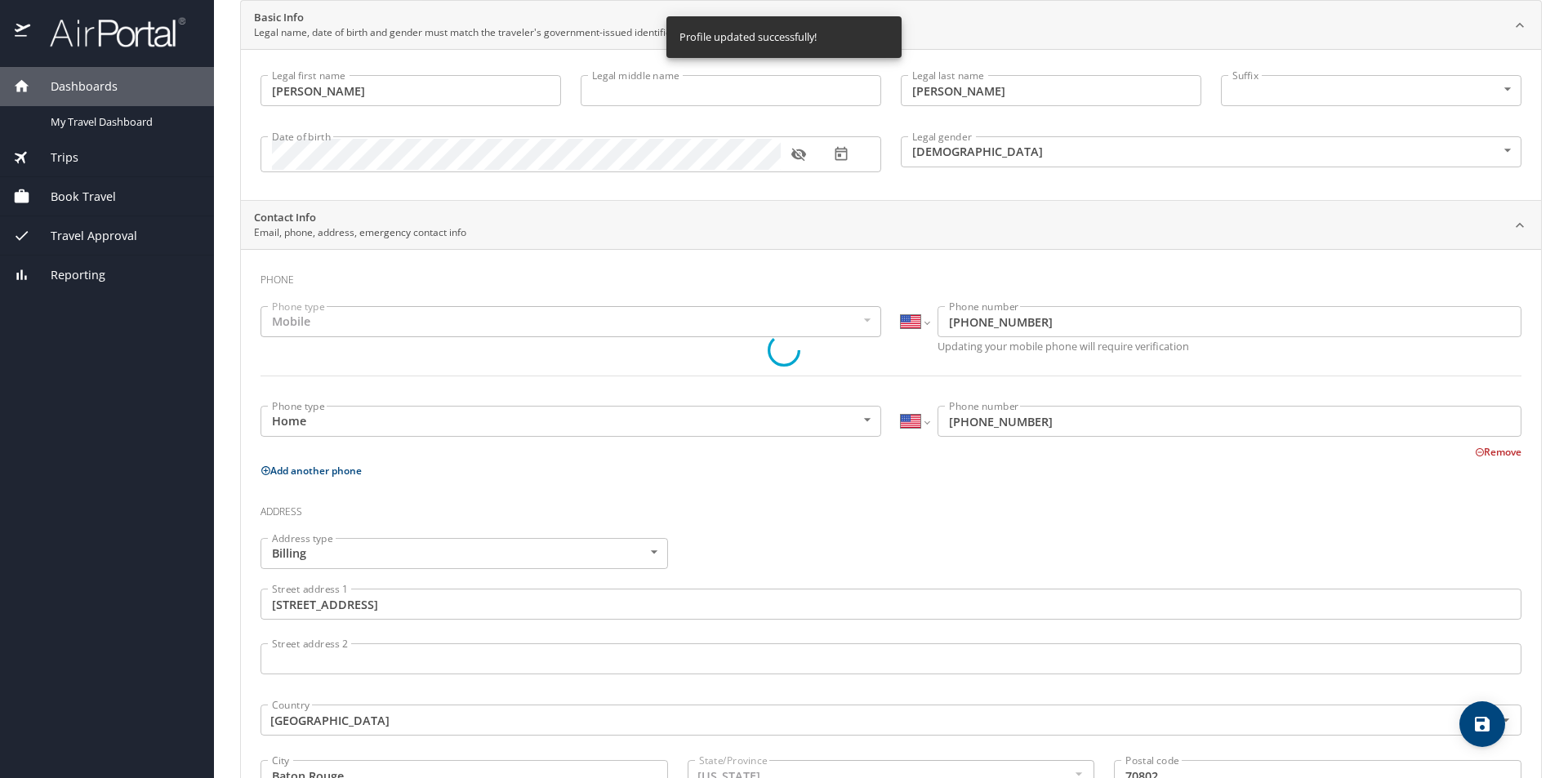
select select "US"
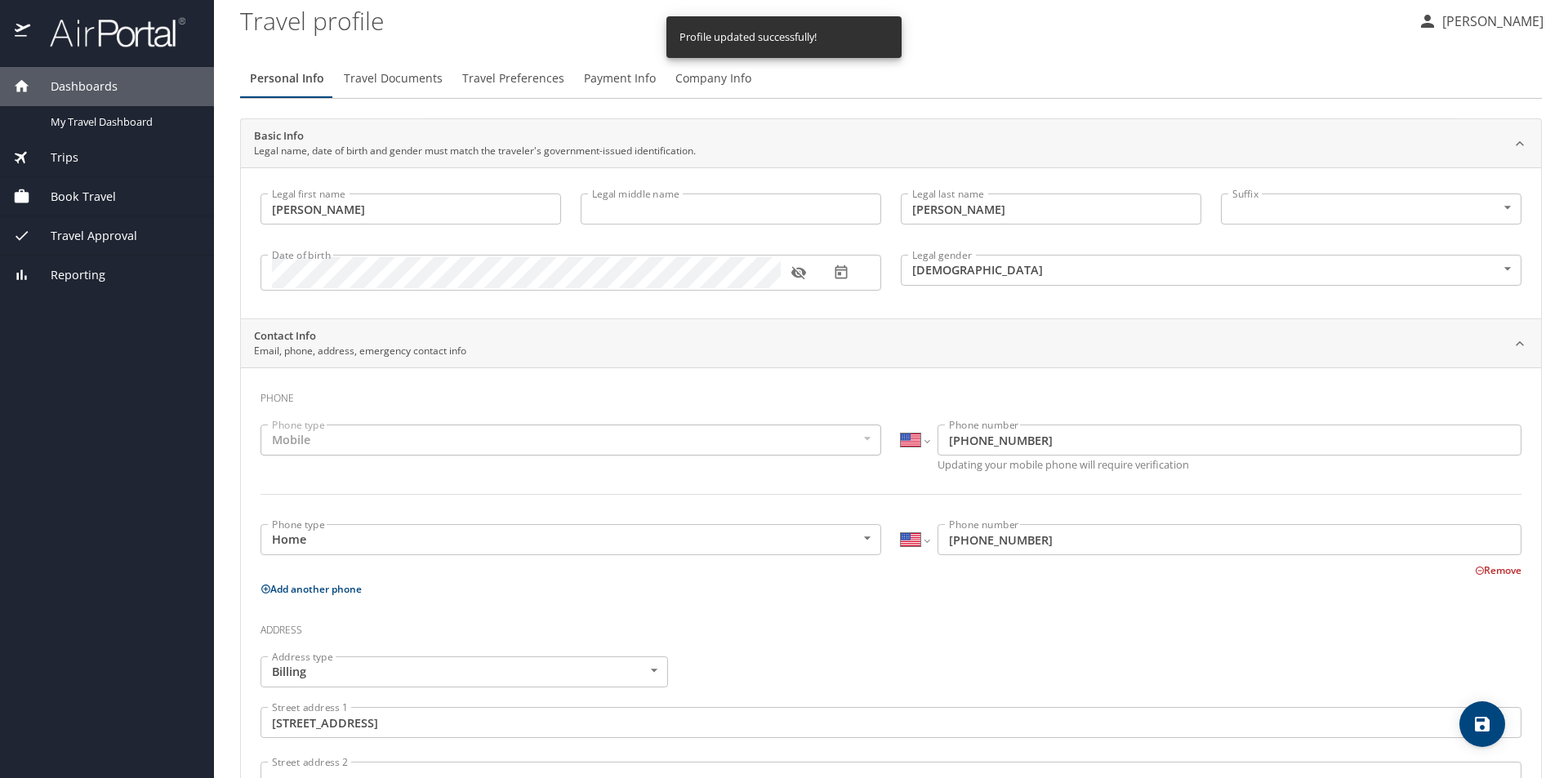
scroll to position [0, 0]
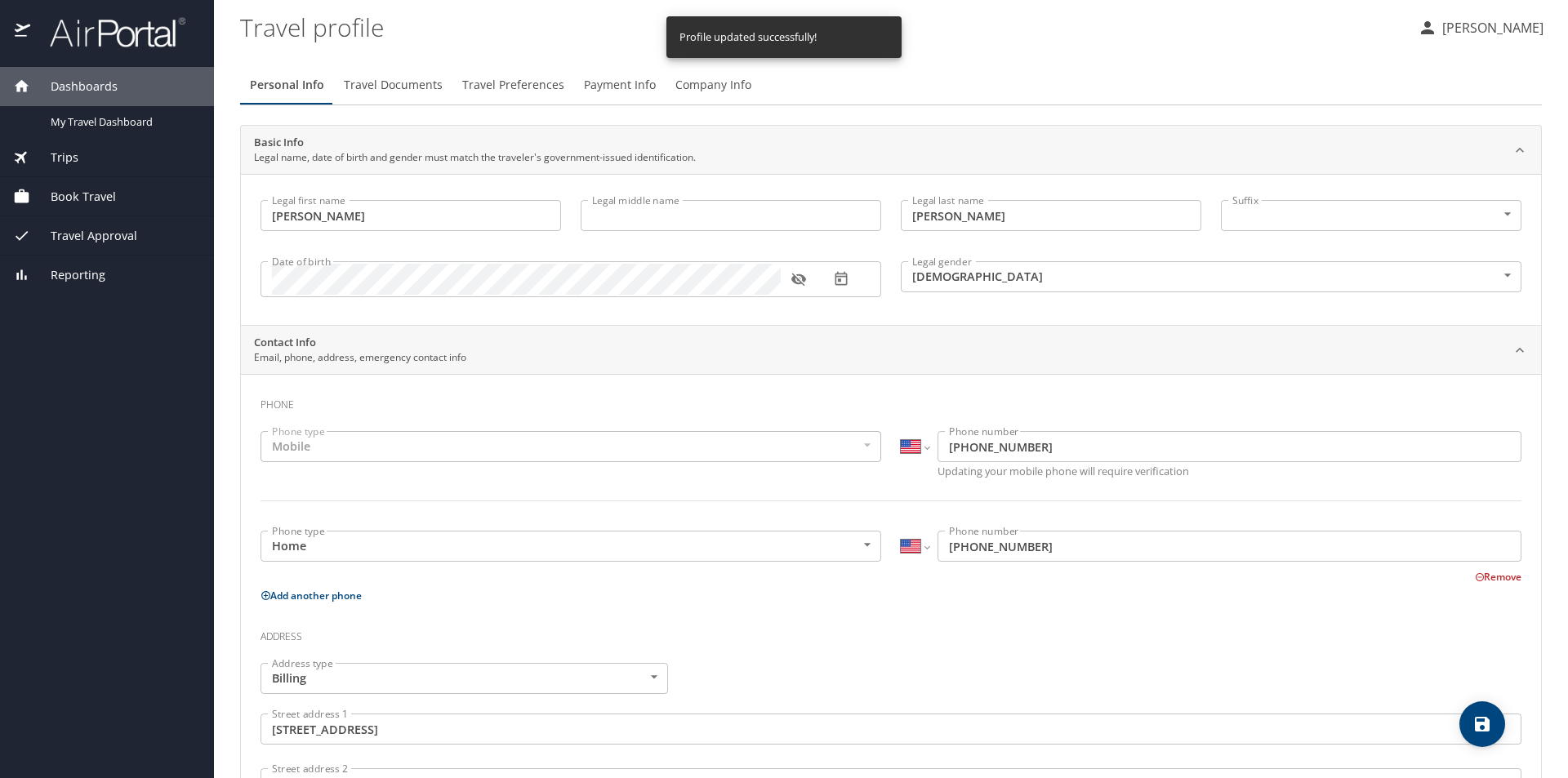
click at [395, 77] on span "Travel Documents" at bounding box center [393, 85] width 99 height 20
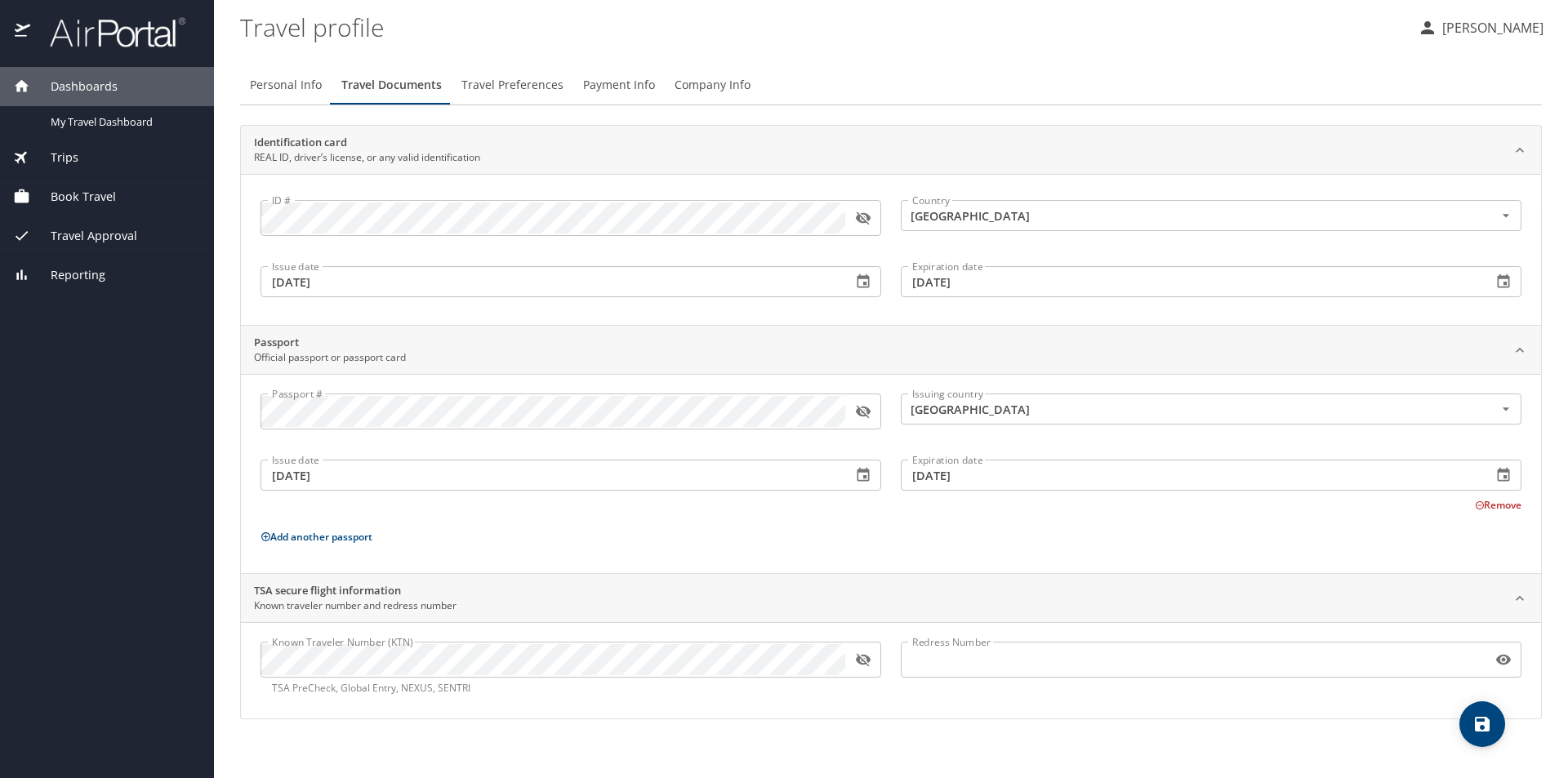
click at [1478, 730] on icon "save" at bounding box center [1482, 724] width 15 height 15
click at [514, 81] on span "Travel Preferences" at bounding box center [512, 85] width 102 height 20
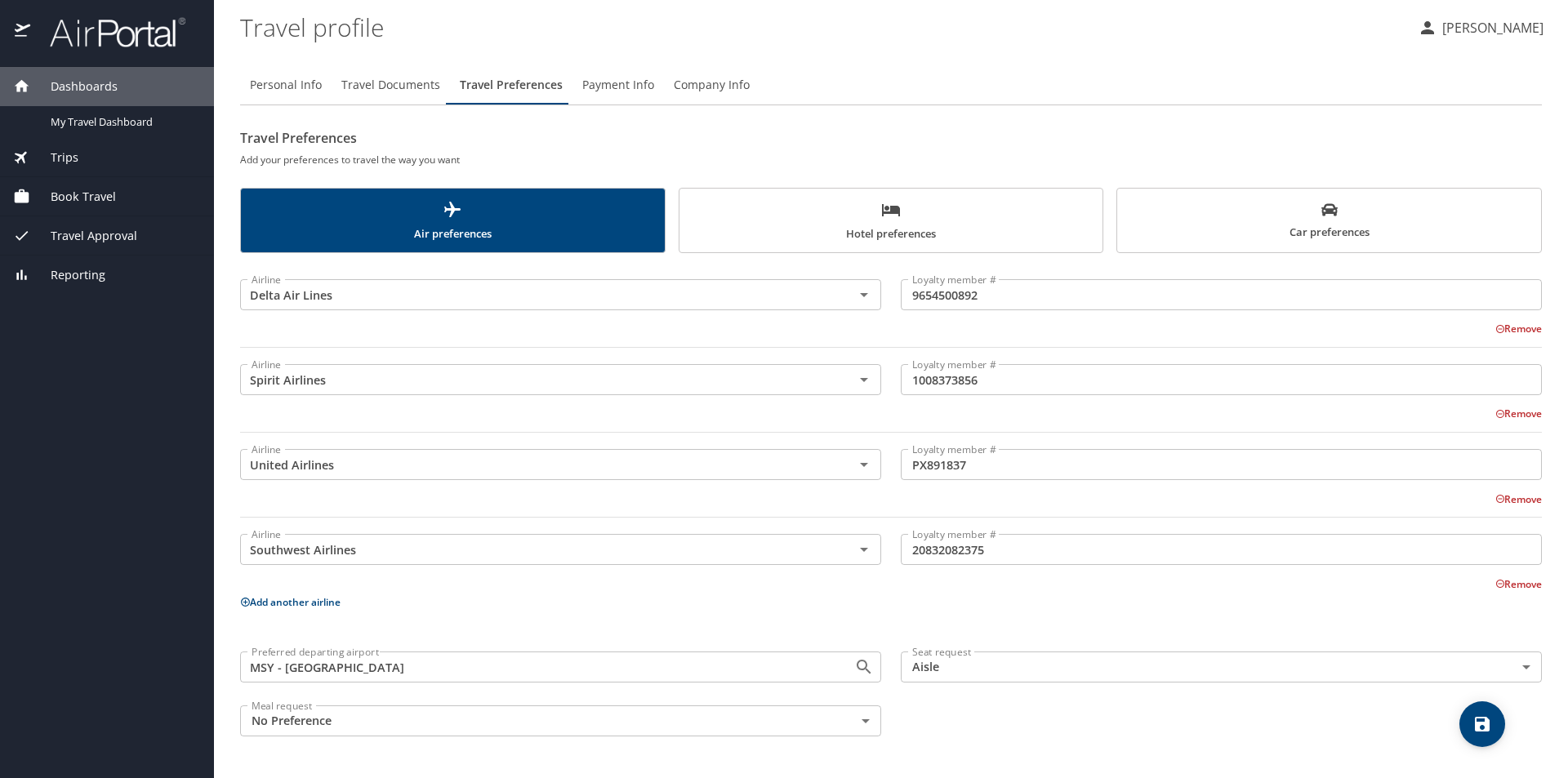
click at [865, 720] on body "Dashboards My Travel Dashboard Trips Current / Future Trips Past Trips Trips Mi…" at bounding box center [784, 389] width 1568 height 778
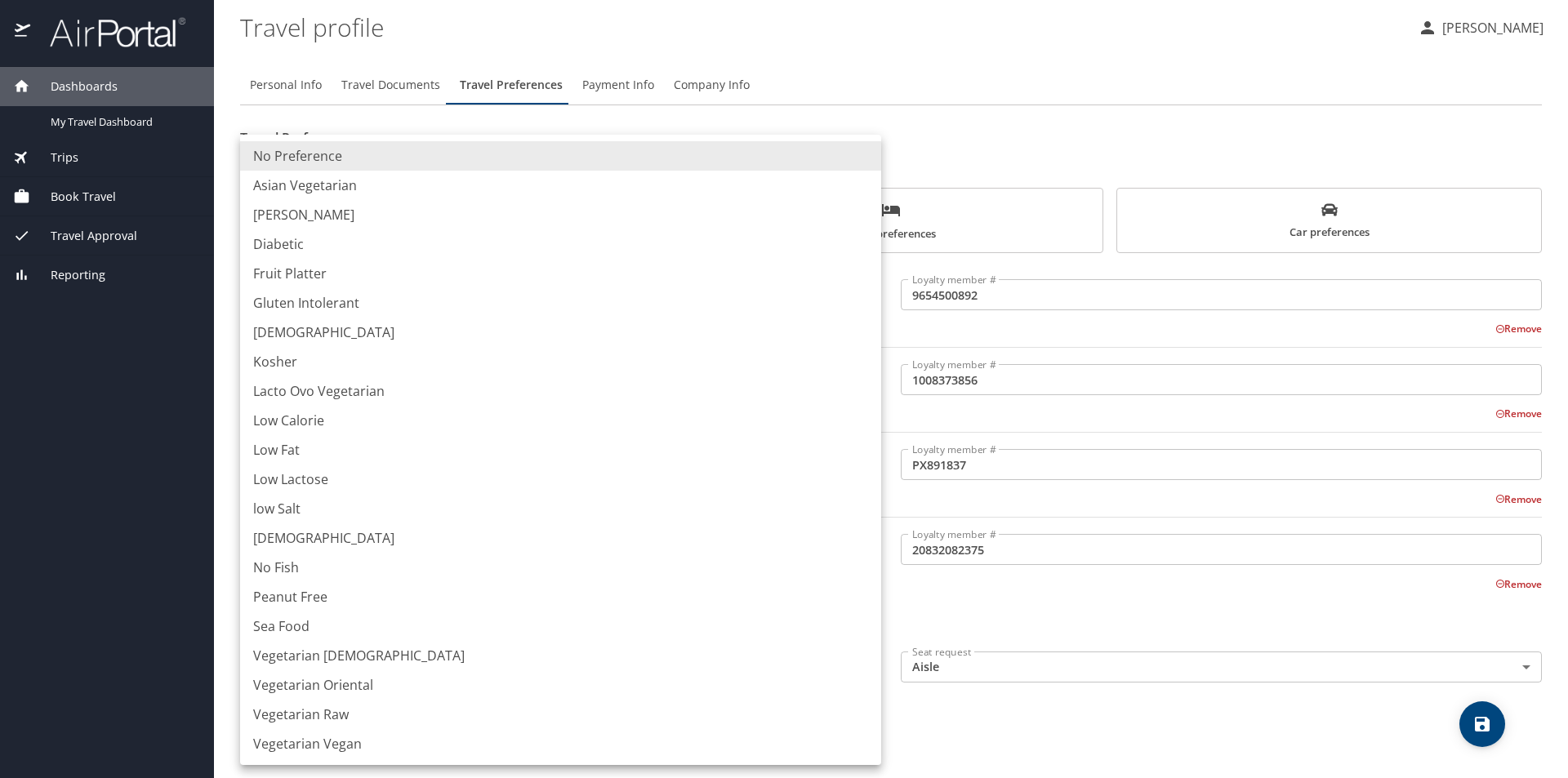
click at [1022, 740] on div at bounding box center [784, 389] width 1568 height 778
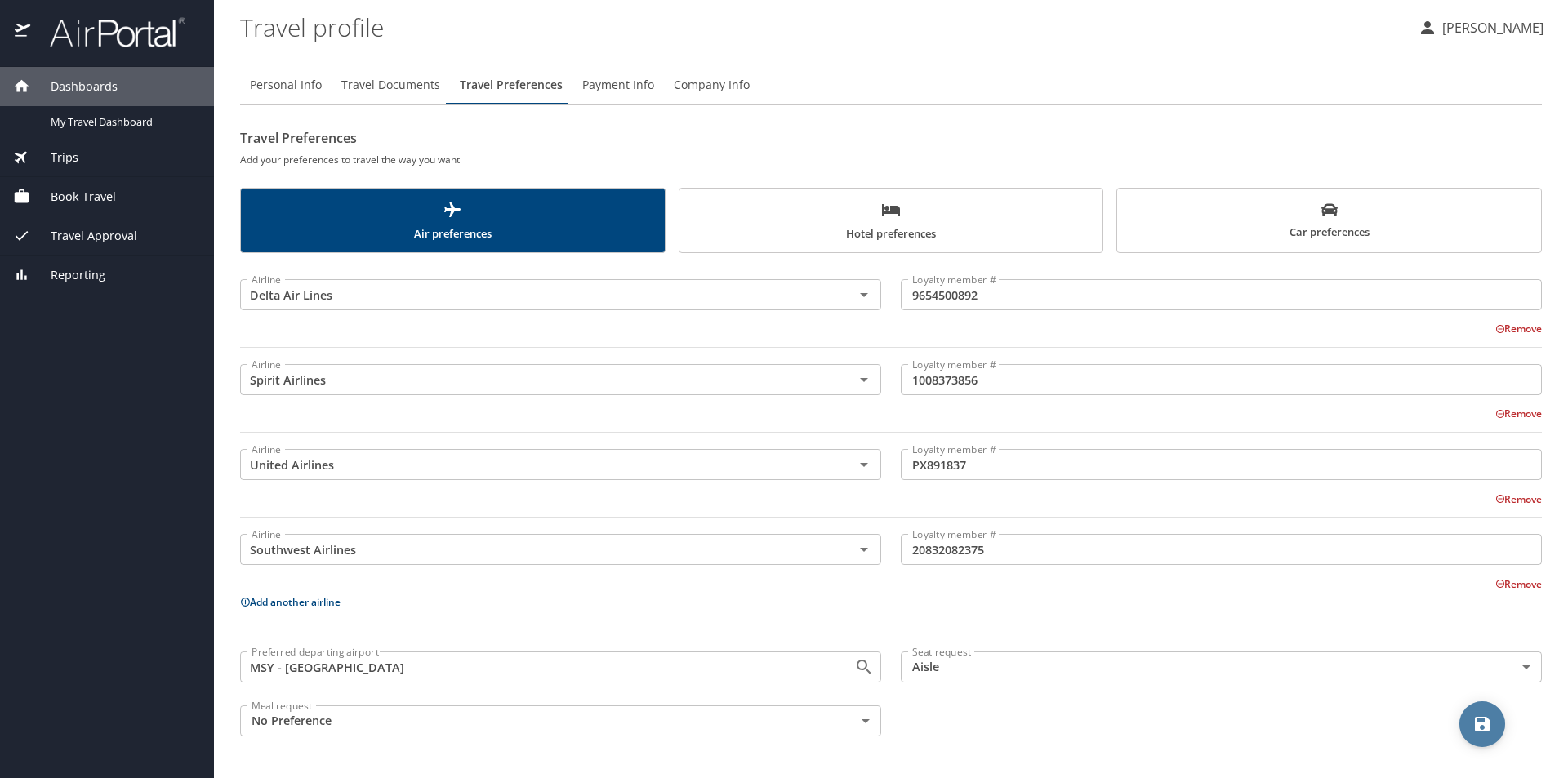
click at [1488, 716] on icon "save" at bounding box center [1481, 723] width 19 height 19
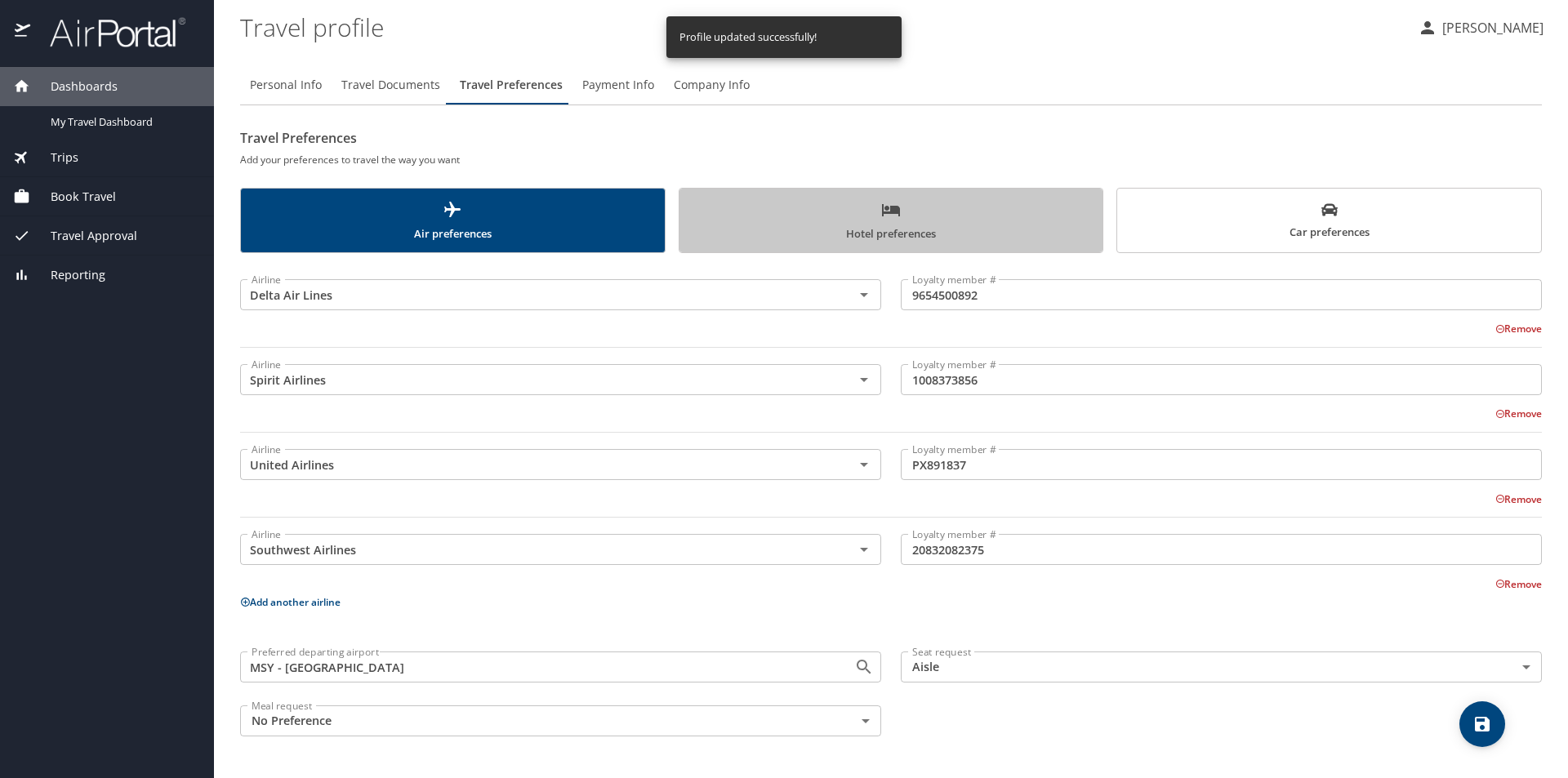
click at [939, 226] on span "Hotel preferences" at bounding box center [891, 222] width 404 height 43
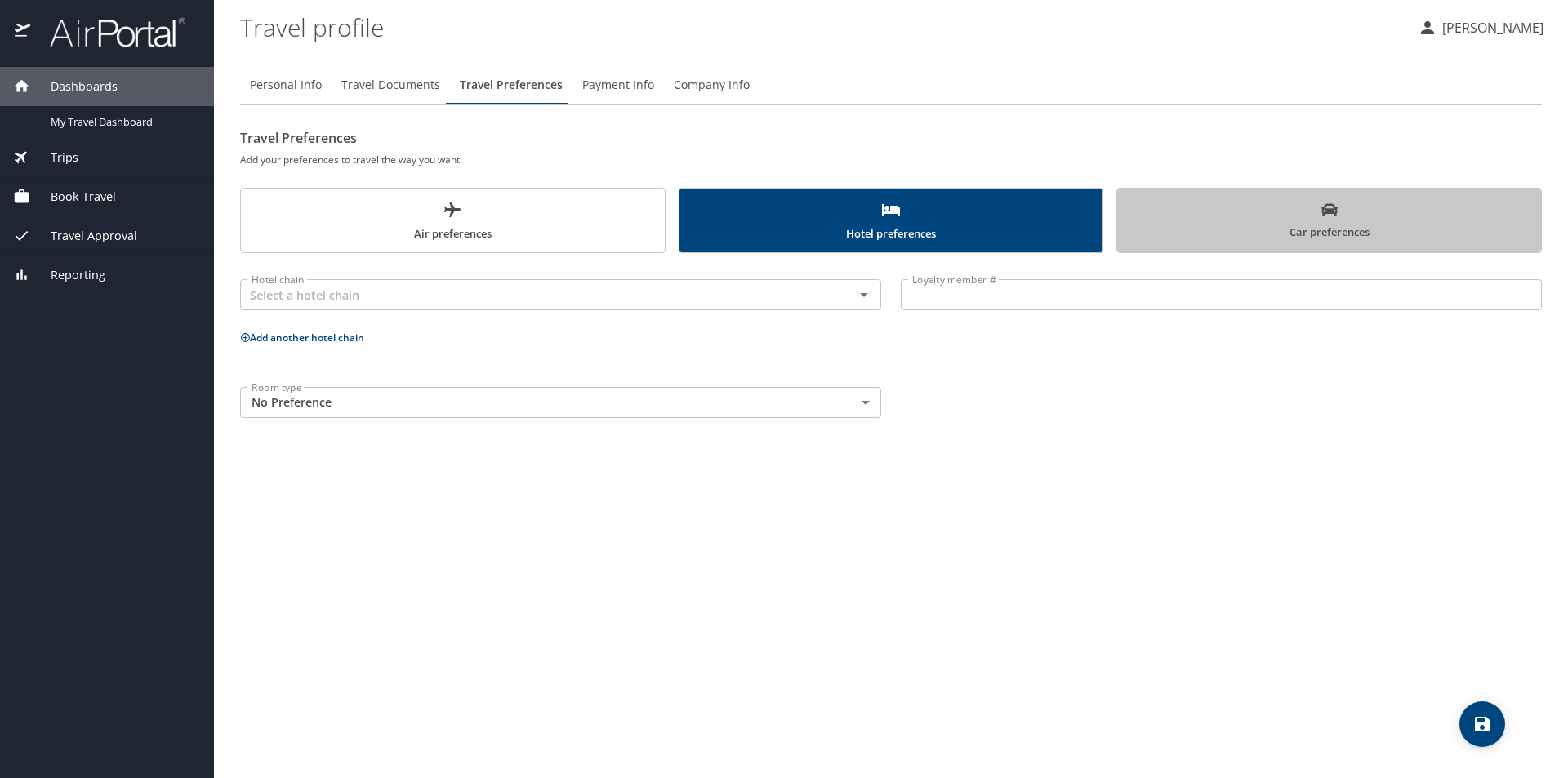
click at [1202, 225] on span "Car preferences" at bounding box center [1329, 221] width 404 height 40
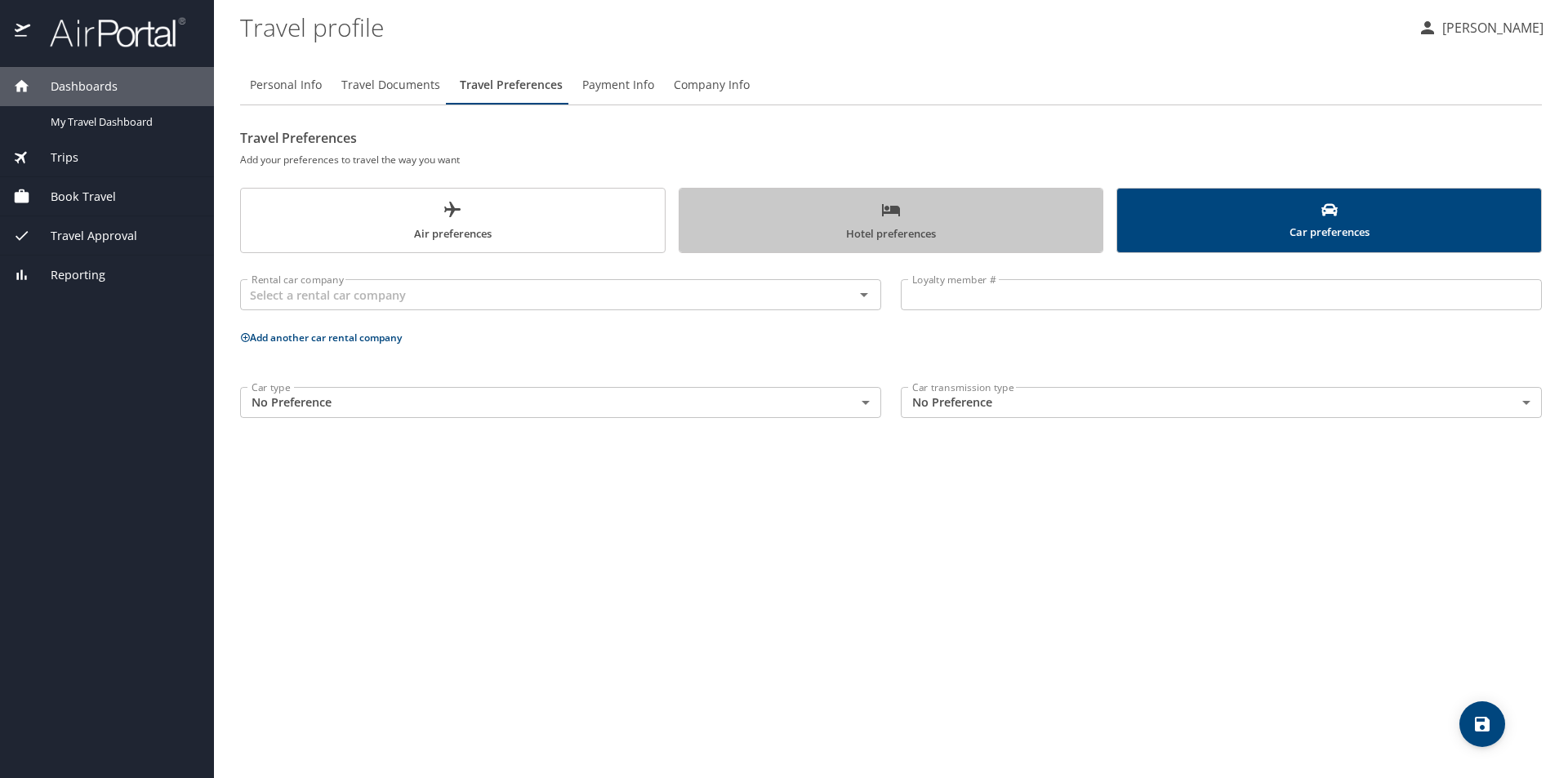
click at [950, 229] on span "Hotel preferences" at bounding box center [891, 222] width 404 height 43
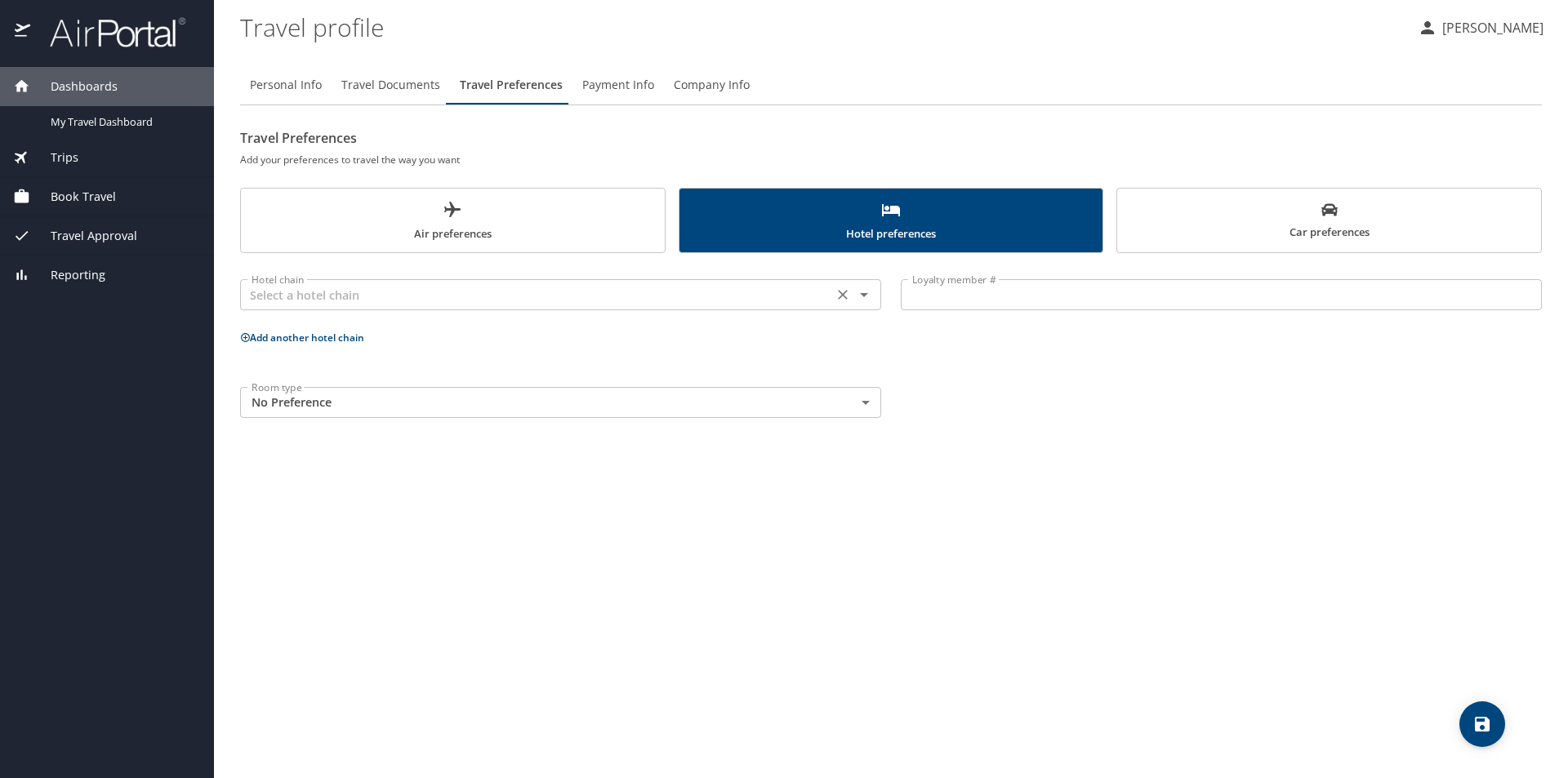
click at [861, 294] on icon "Open" at bounding box center [864, 295] width 8 height 4
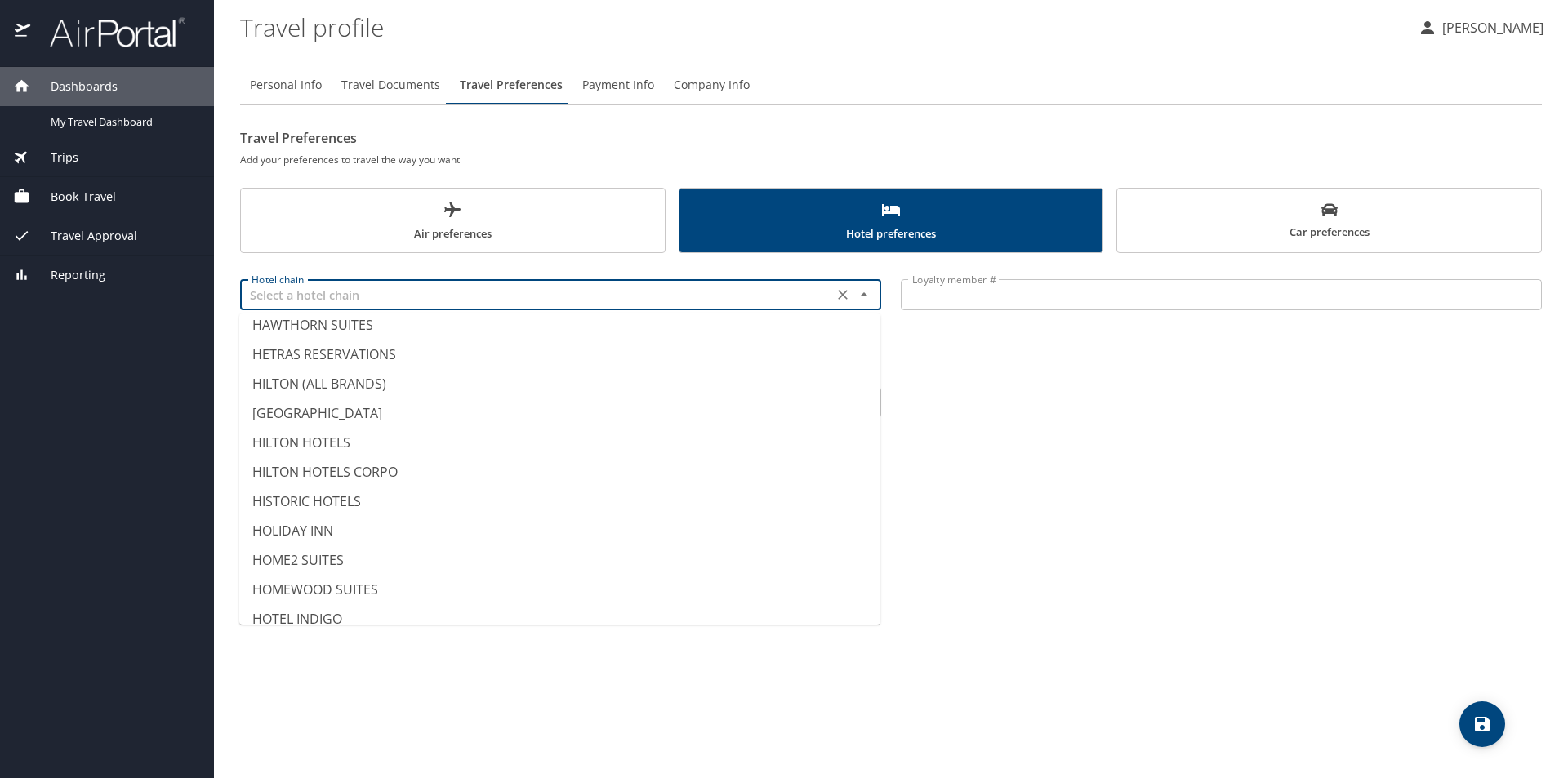
scroll to position [3592, 0]
click at [329, 352] on li "HILTON (ALL BRANDS)" at bounding box center [560, 358] width 641 height 30
type input "HILTON (ALL BRANDS)"
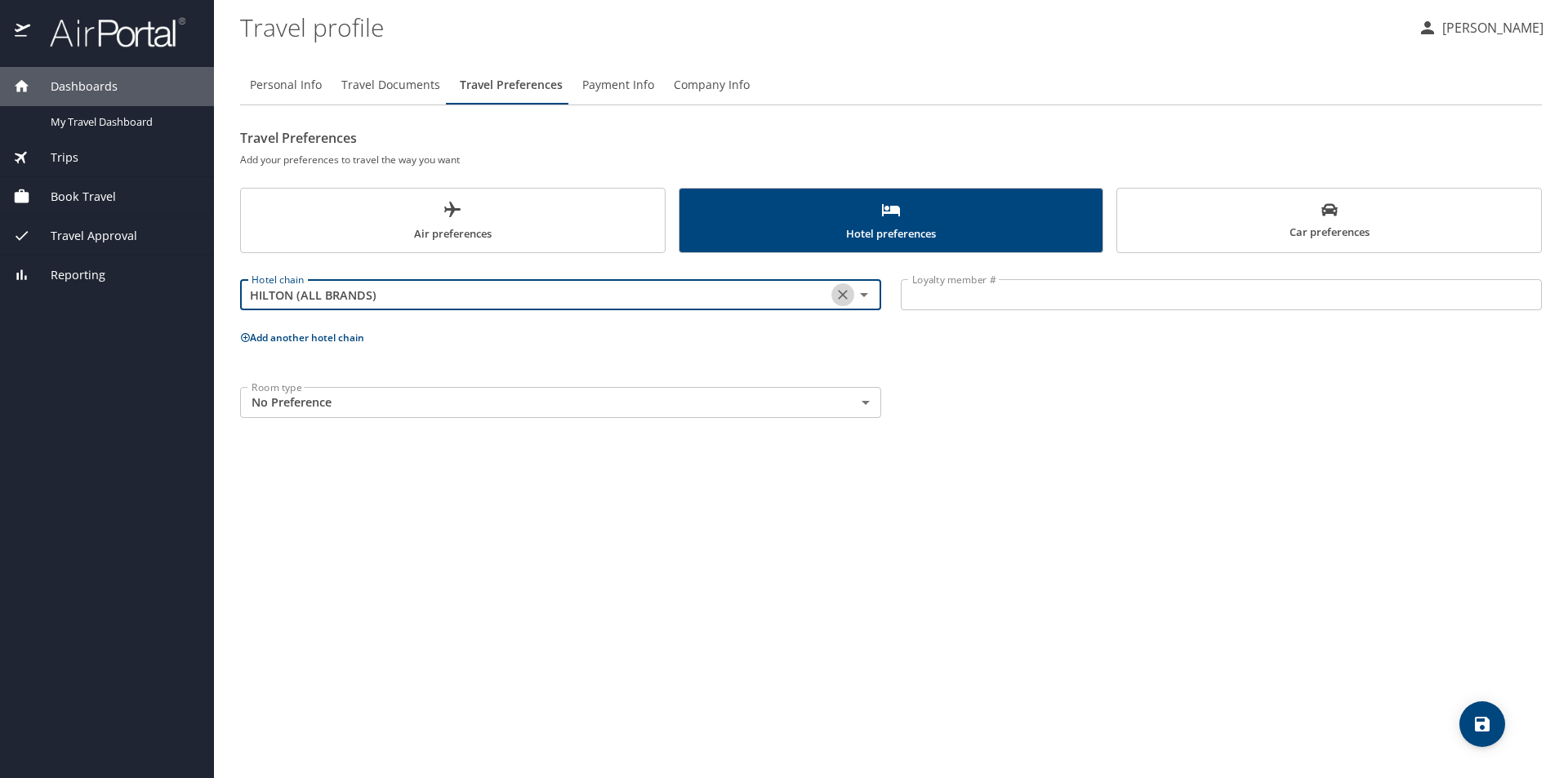
click at [845, 295] on icon "Clear" at bounding box center [843, 295] width 17 height 17
click at [495, 235] on span "Air preferences" at bounding box center [452, 222] width 404 height 43
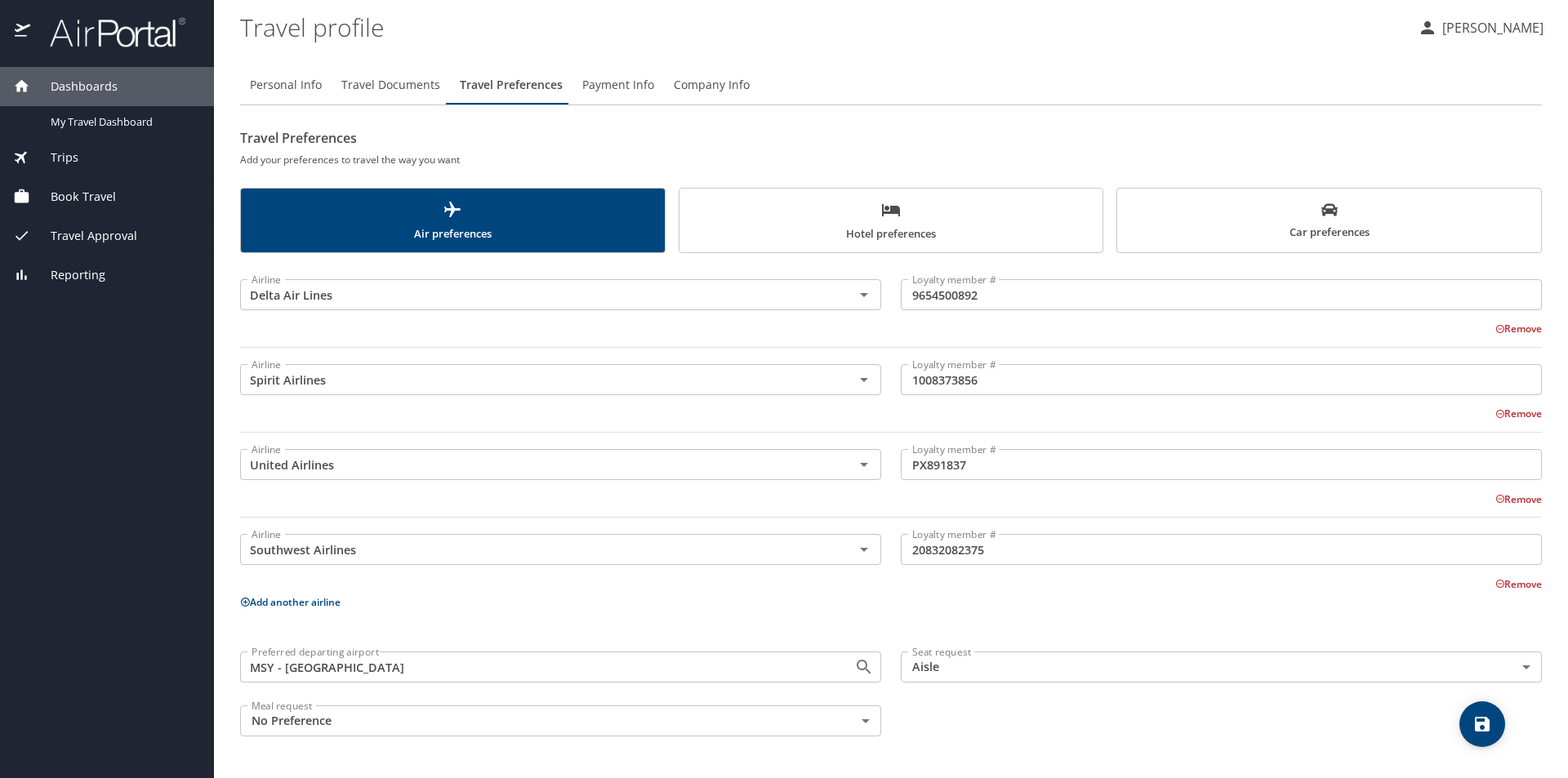
click at [1478, 720] on icon "save" at bounding box center [1481, 723] width 19 height 19
click at [601, 92] on span "Payment Info" at bounding box center [618, 85] width 72 height 20
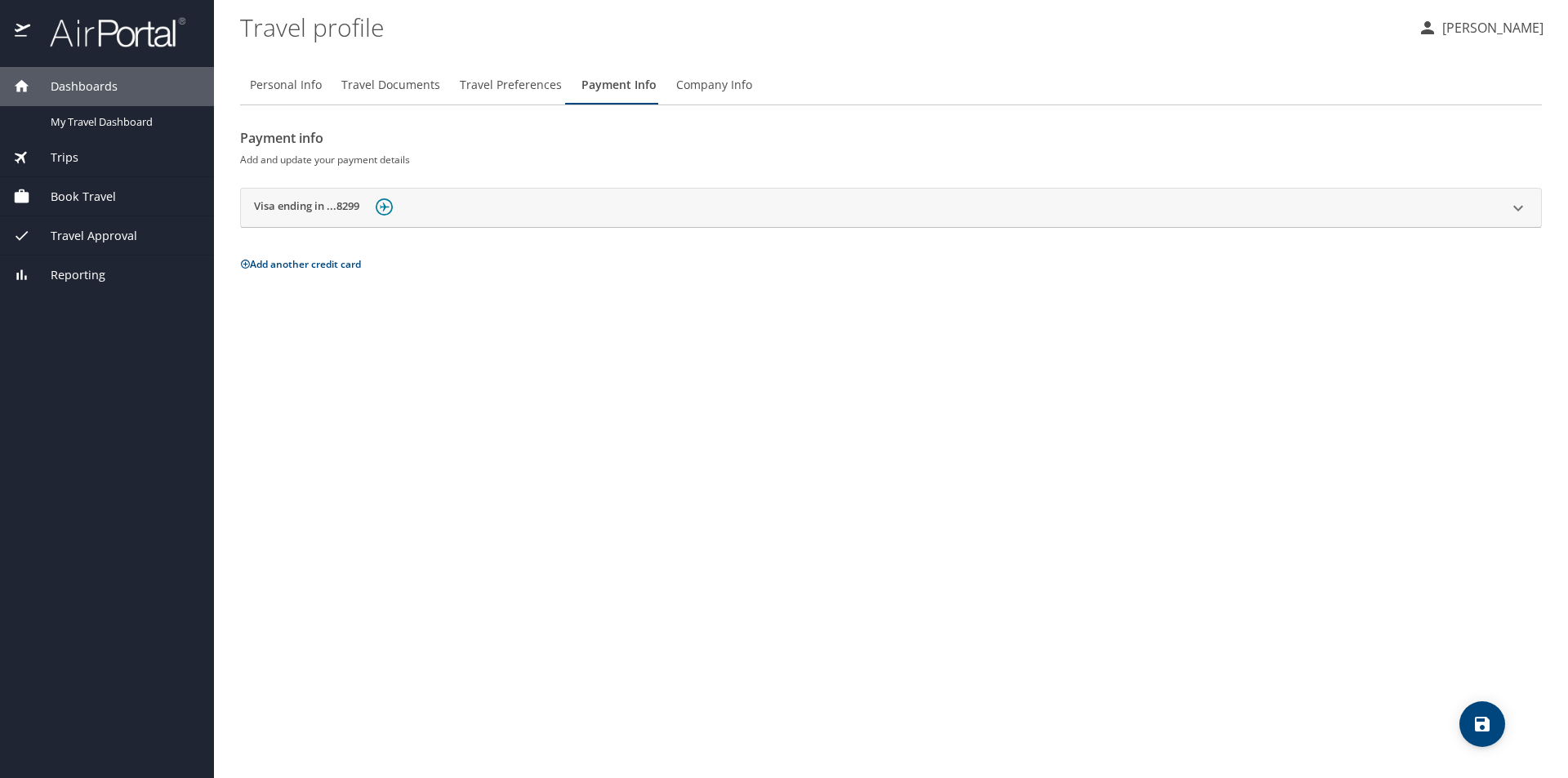
click at [704, 91] on span "Company Info" at bounding box center [714, 85] width 76 height 20
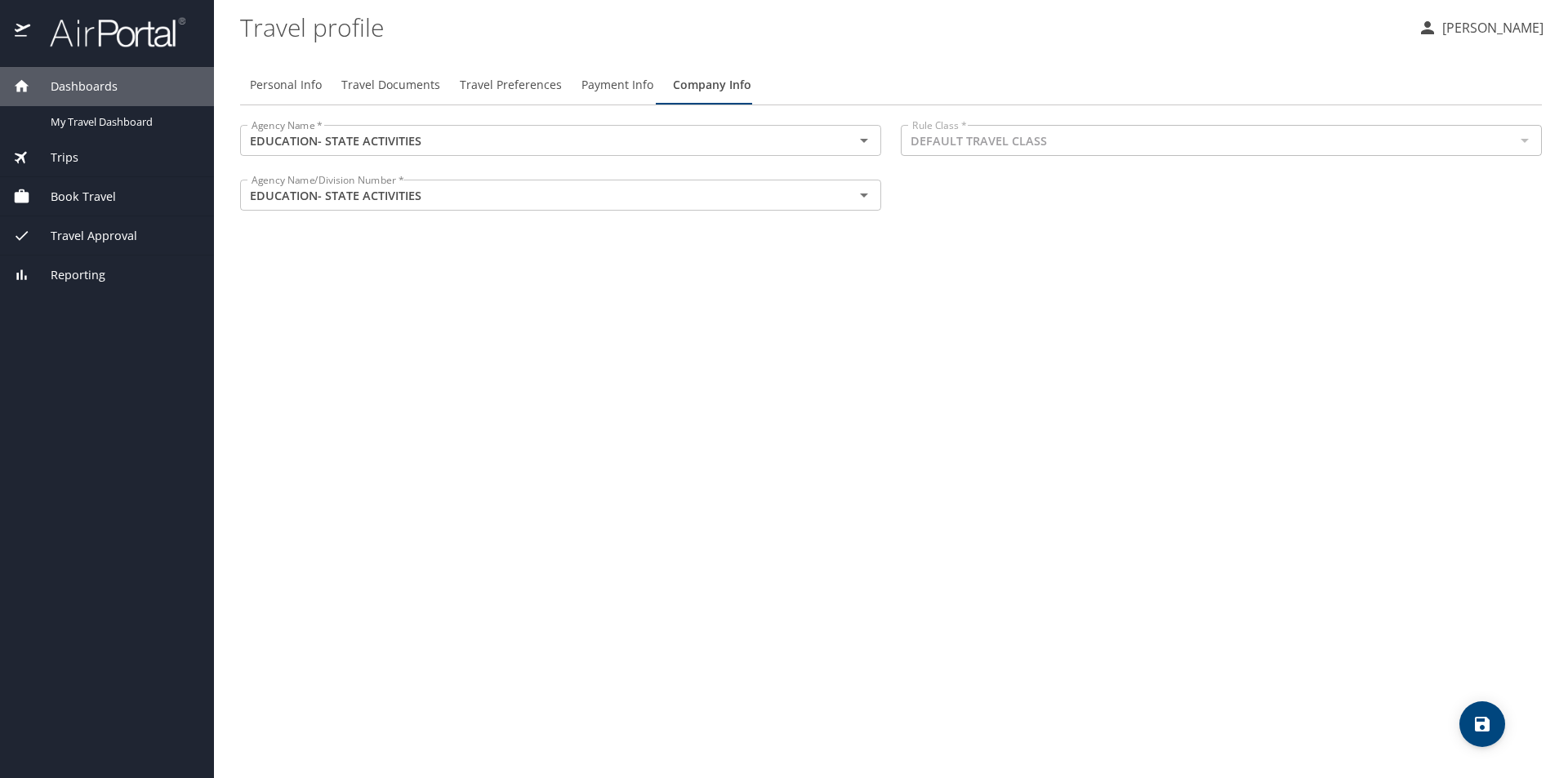
click at [1527, 144] on div at bounding box center [1524, 140] width 21 height 23
click at [1525, 140] on div at bounding box center [1524, 140] width 21 height 23
drag, startPoint x: 1241, startPoint y: 344, endPoint x: 1225, endPoint y: 348, distance: 16.5
click at [1237, 347] on div "Personal Info Travel Documents Travel Preferences Payment Info Company Info Age…" at bounding box center [891, 416] width 1302 height 726
click at [1479, 730] on icon "save" at bounding box center [1482, 724] width 15 height 15
